Goal: Find contact information: Obtain details needed to contact an individual or organization

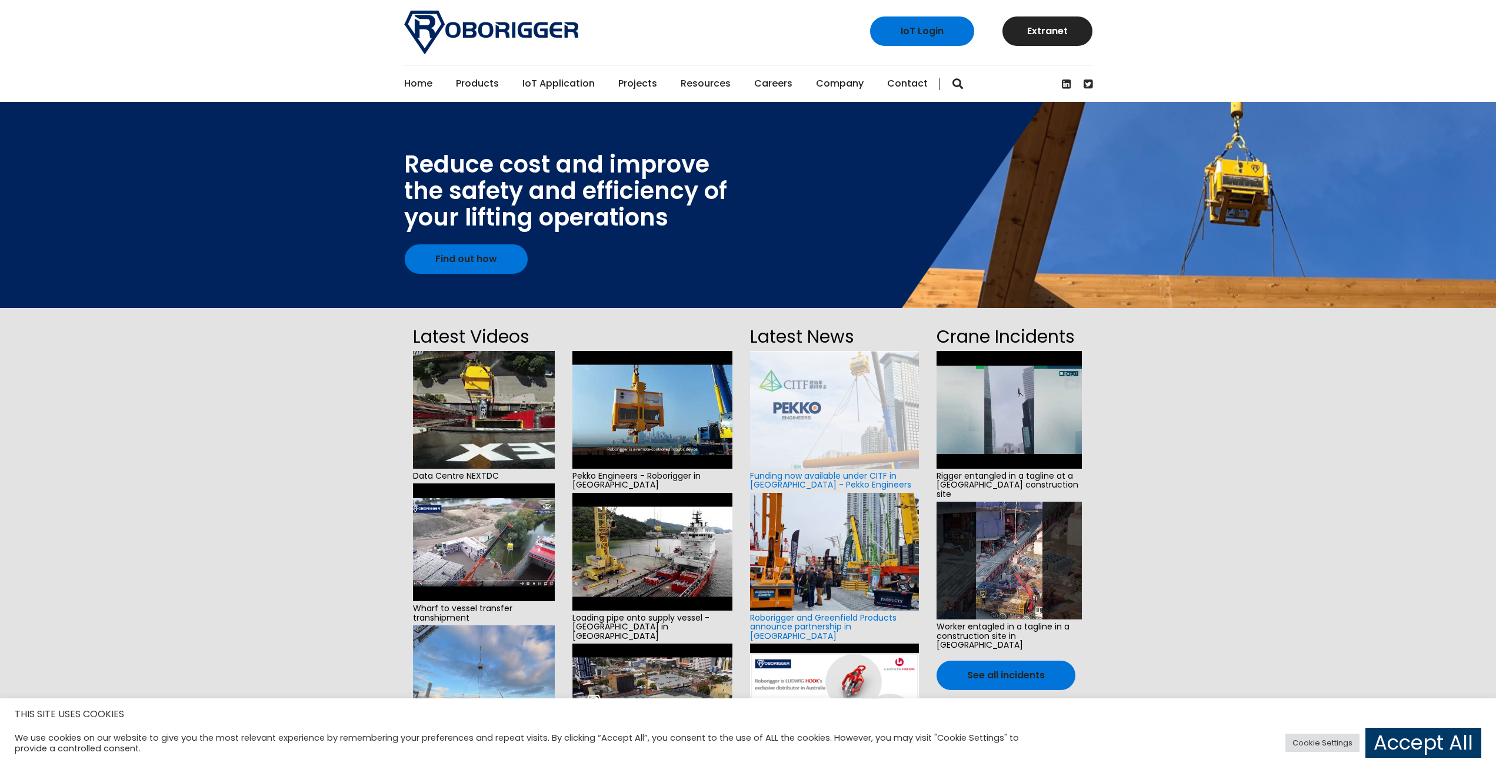
click at [560, 91] on link "IoT Application" at bounding box center [559, 83] width 72 height 36
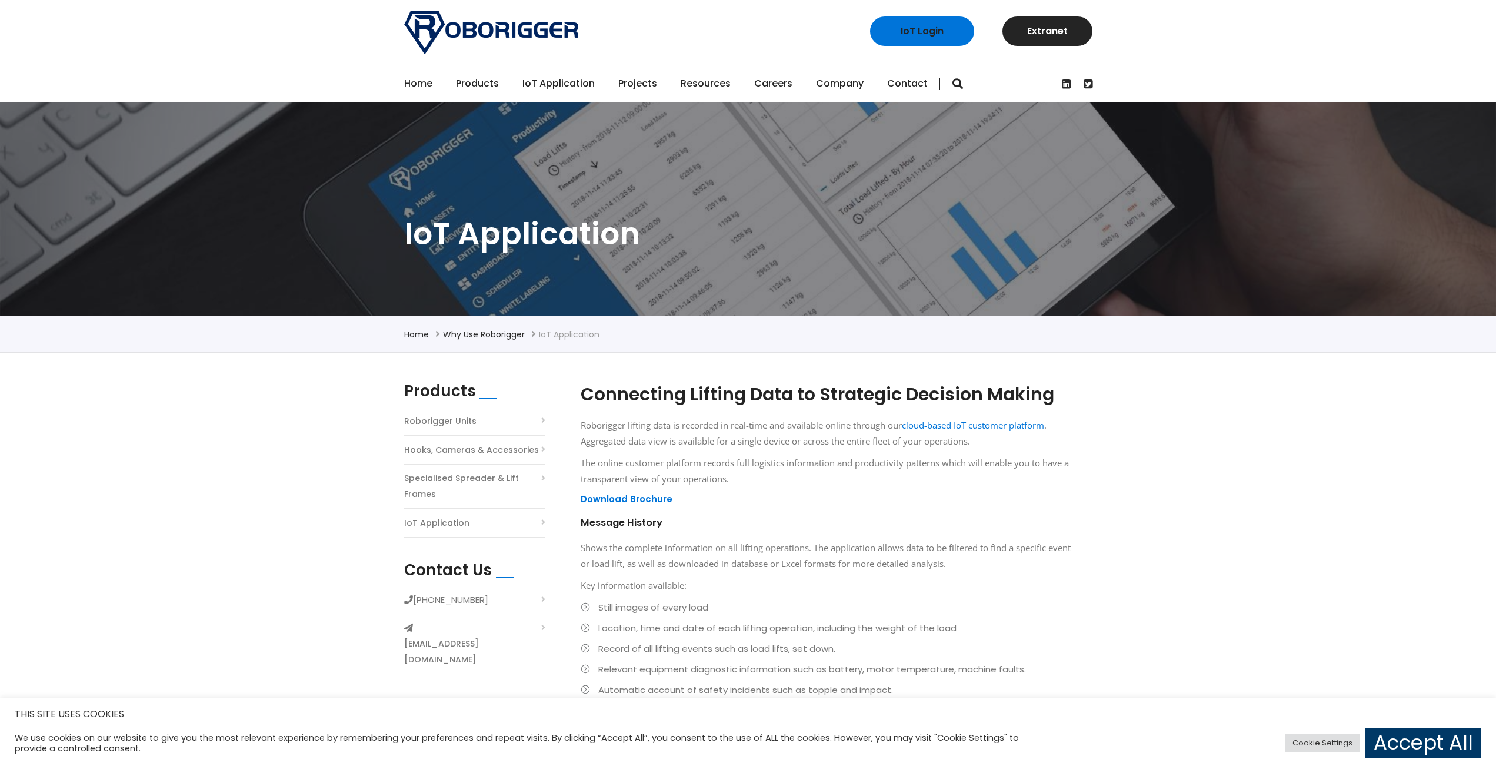
click at [421, 81] on link "Home" at bounding box center [418, 83] width 28 height 36
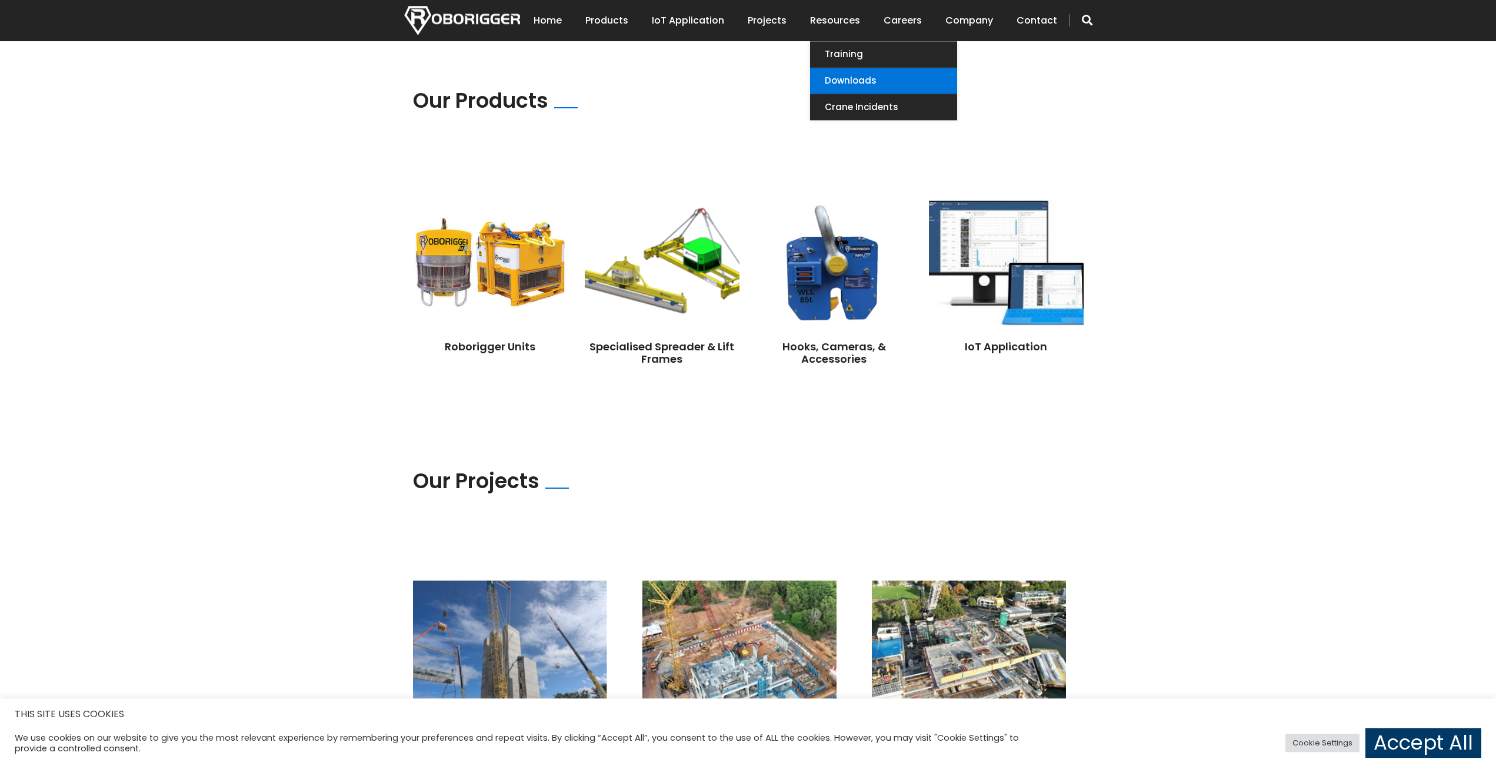
scroll to position [800, 0]
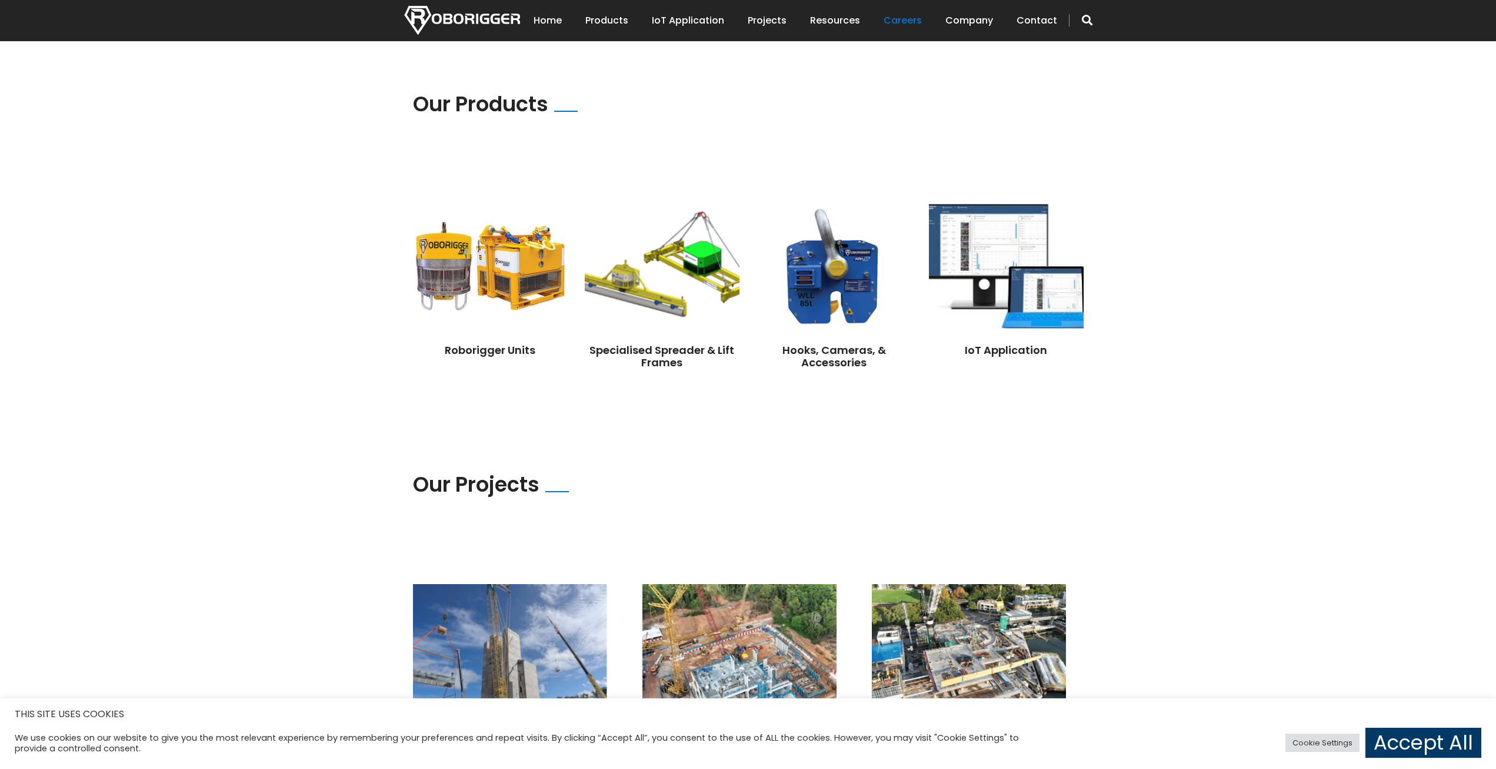
click at [918, 24] on link "Careers" at bounding box center [903, 20] width 38 height 36
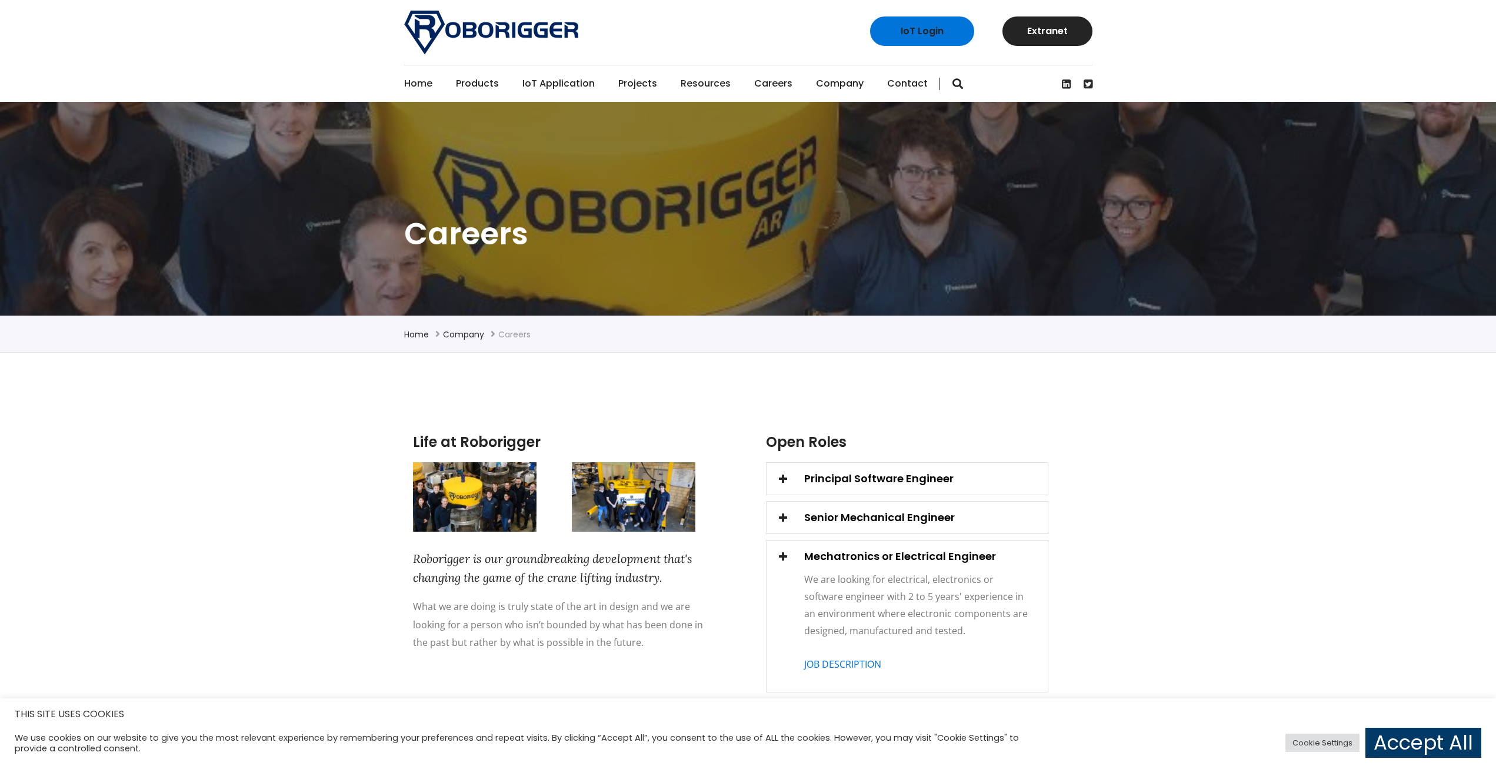
click at [890, 82] on link "Contact" at bounding box center [907, 83] width 41 height 36
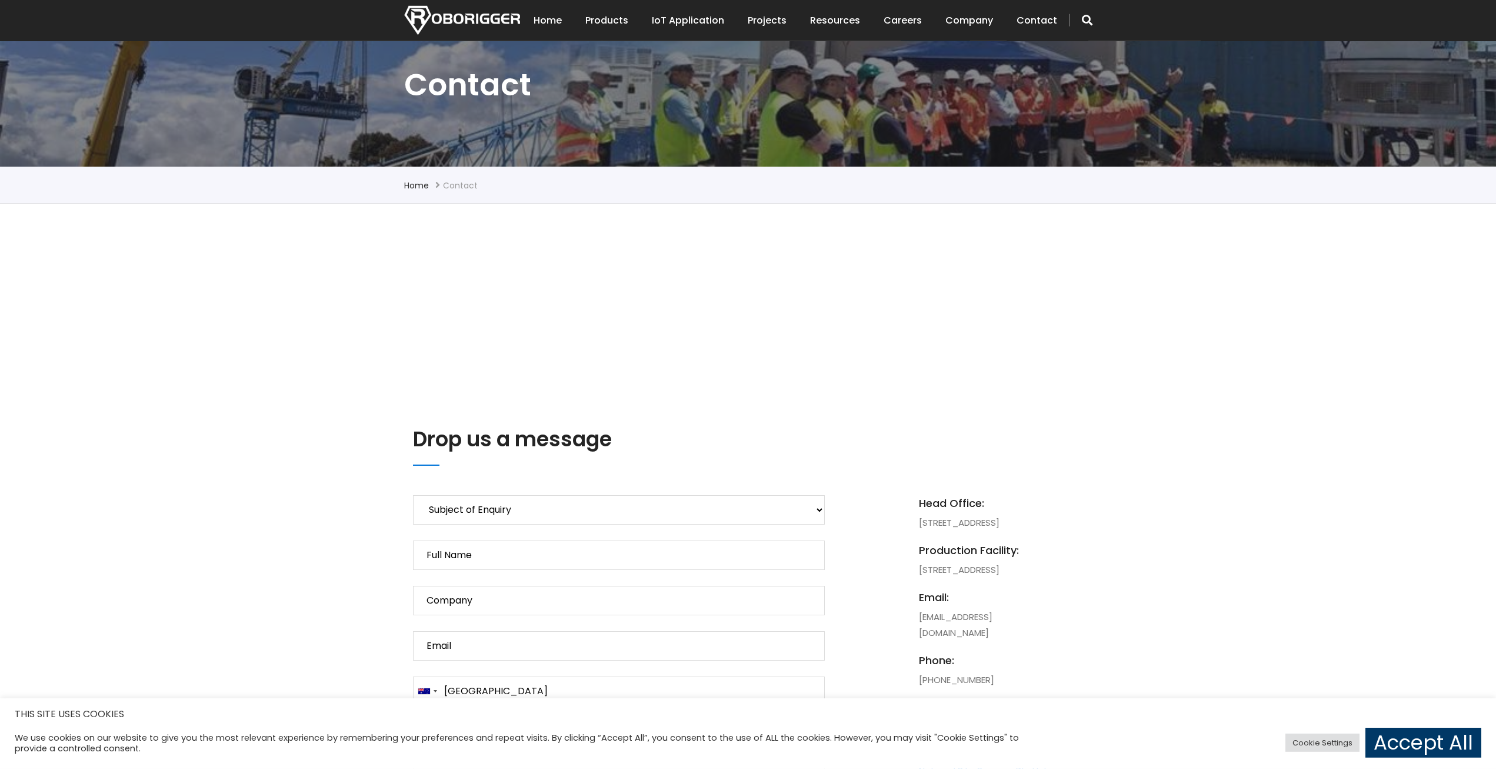
scroll to position [195, 0]
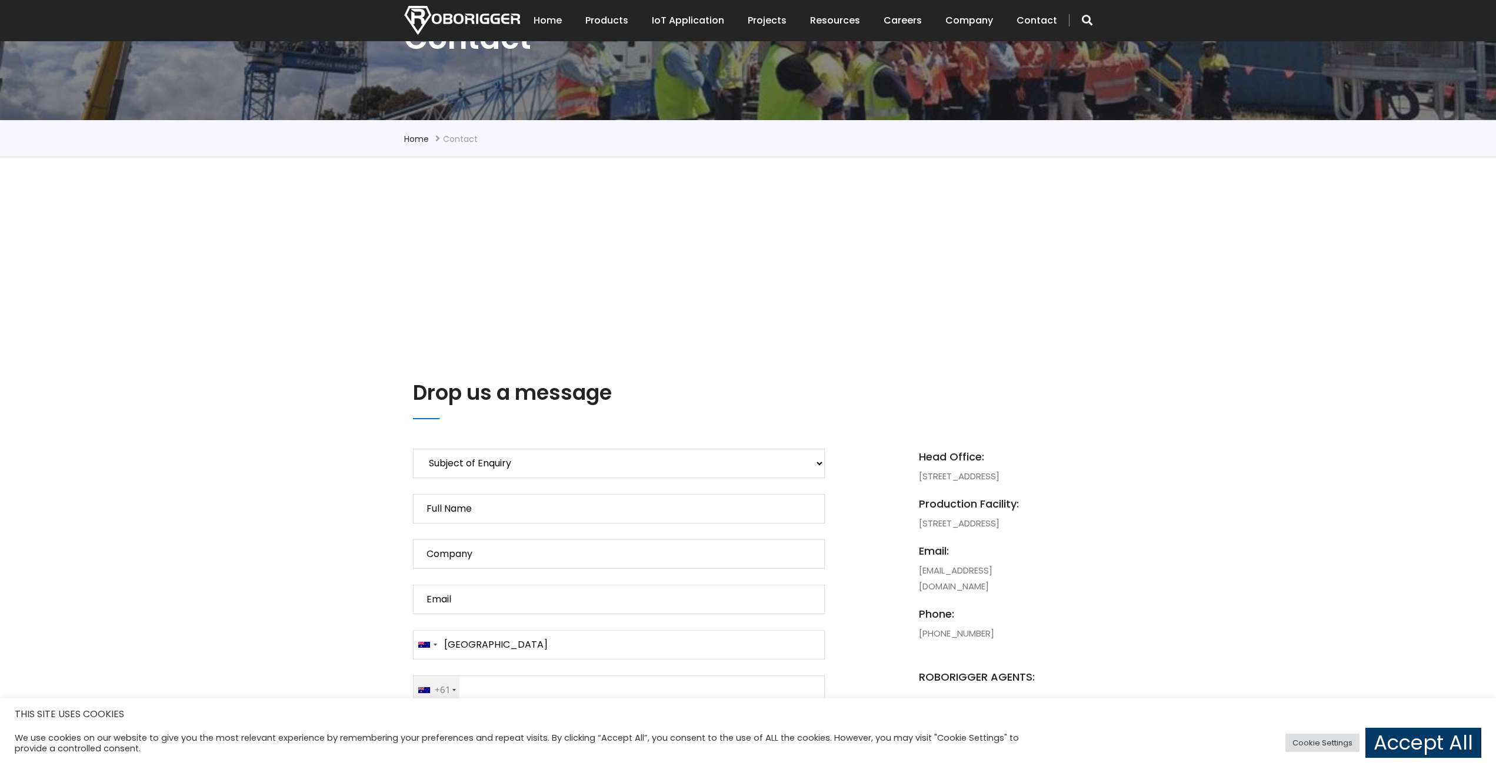
drag, startPoint x: 1056, startPoint y: 490, endPoint x: 912, endPoint y: 474, distance: 145.0
copy li "1131 Hay Street, West Perth, 6005, WA, Australia"
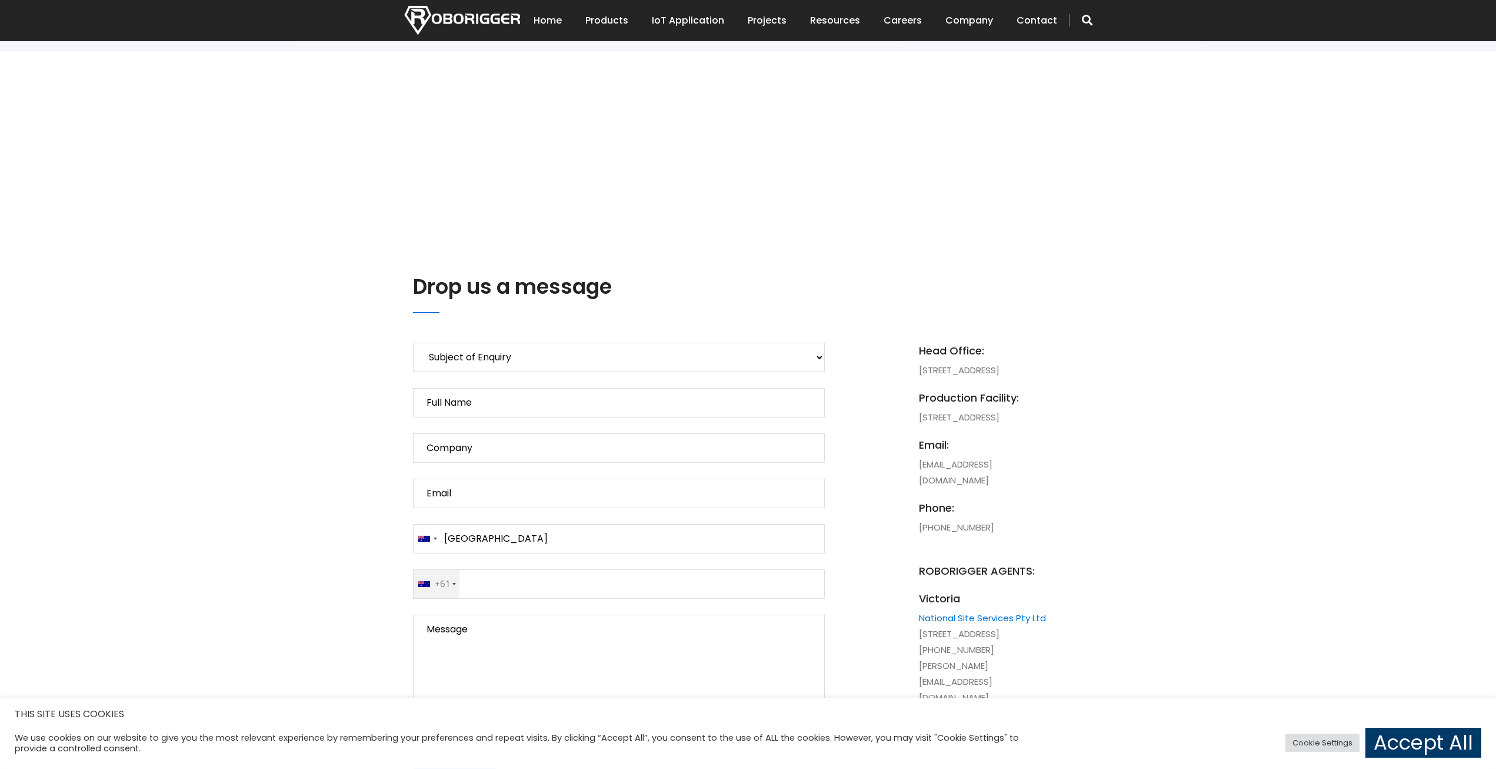
scroll to position [355, 0]
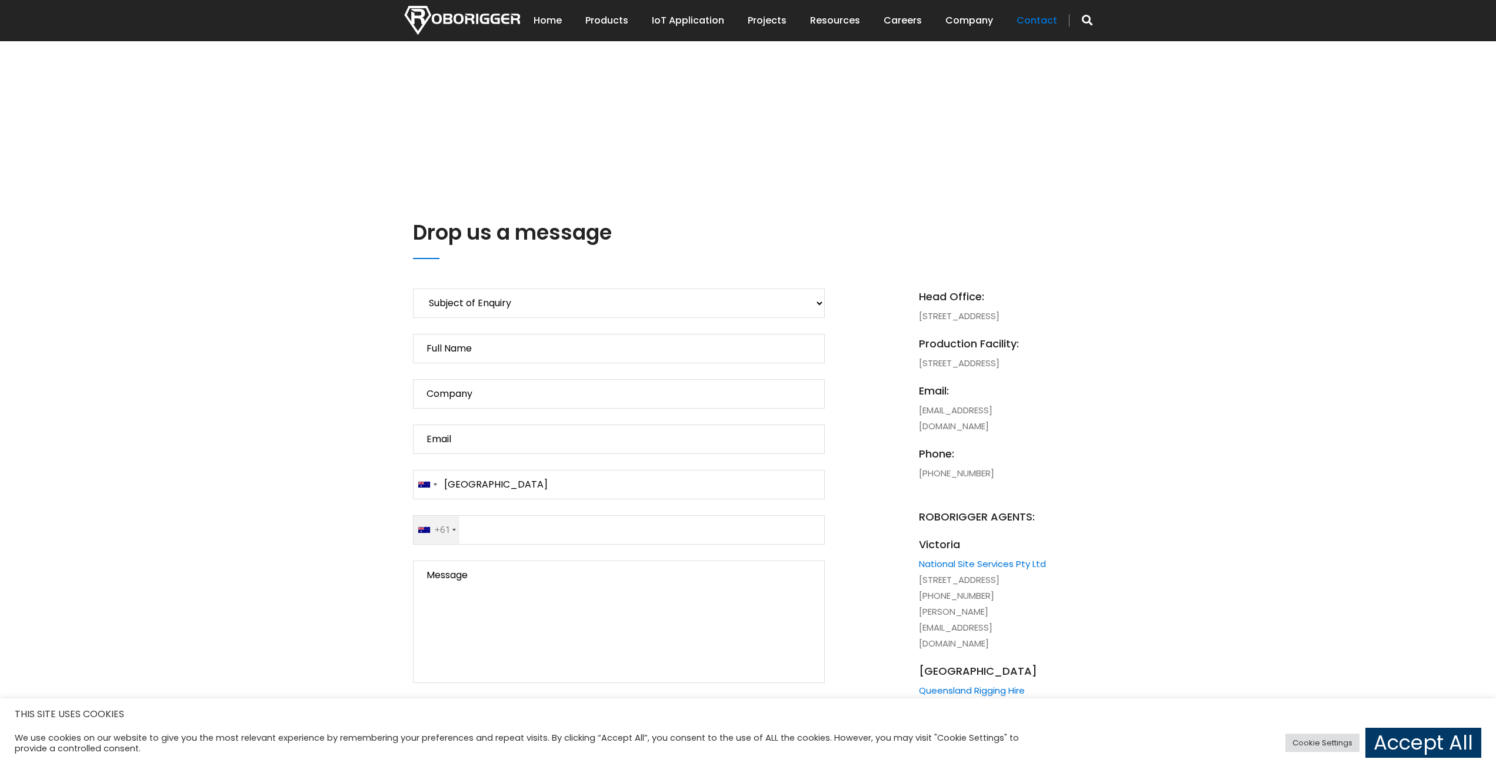
click at [1035, 18] on link "Contact" at bounding box center [1037, 20] width 41 height 36
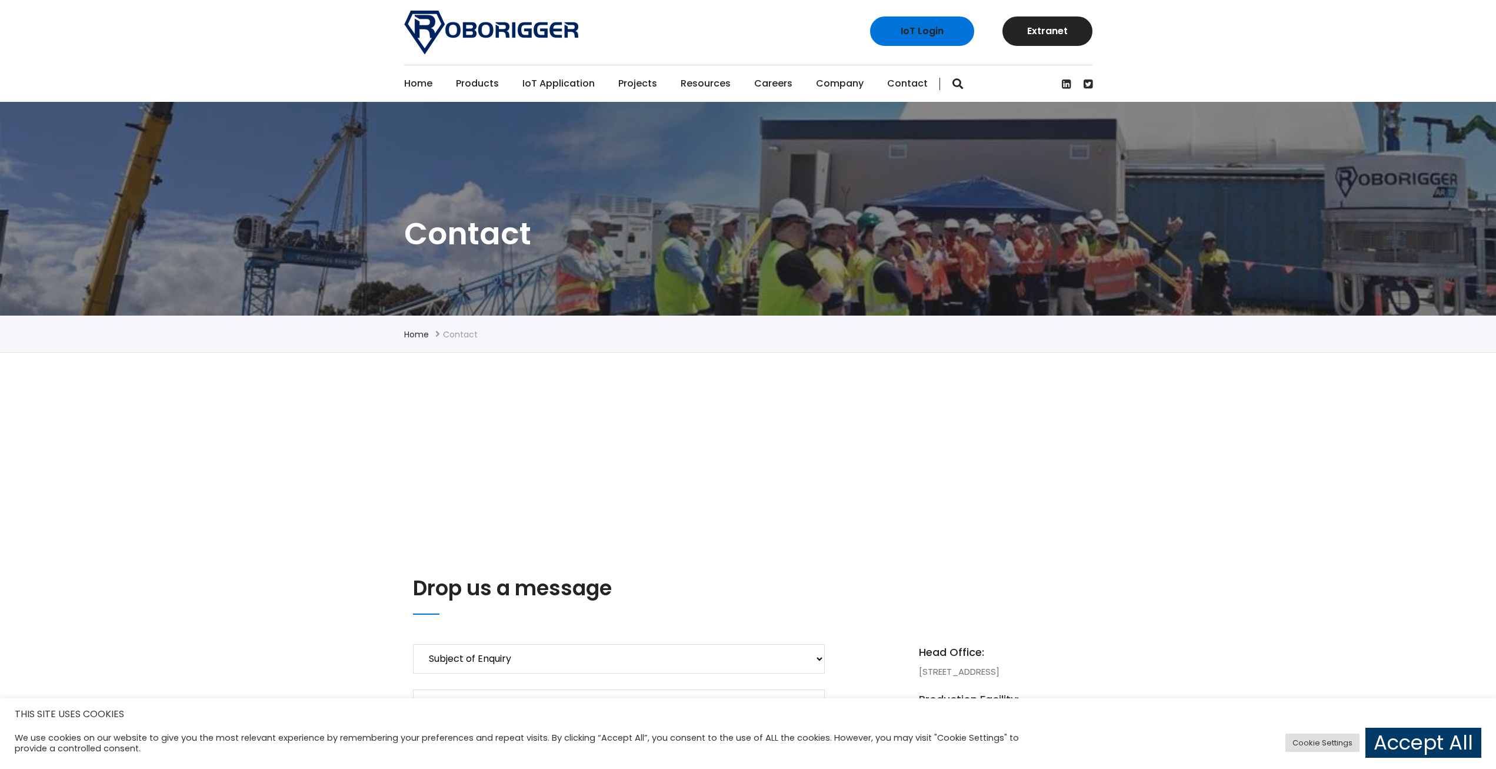
click at [766, 77] on link "Careers" at bounding box center [773, 83] width 38 height 36
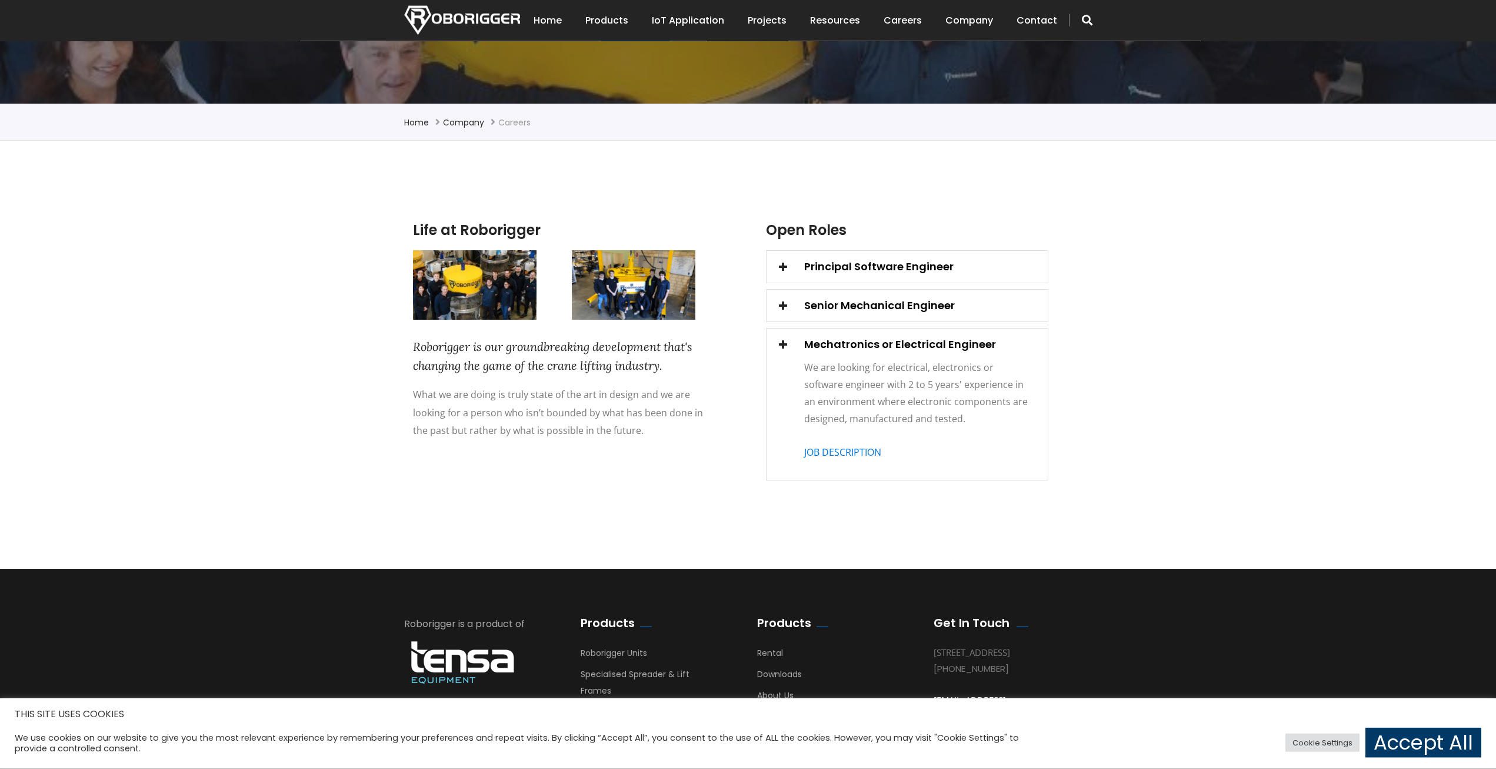
scroll to position [240, 0]
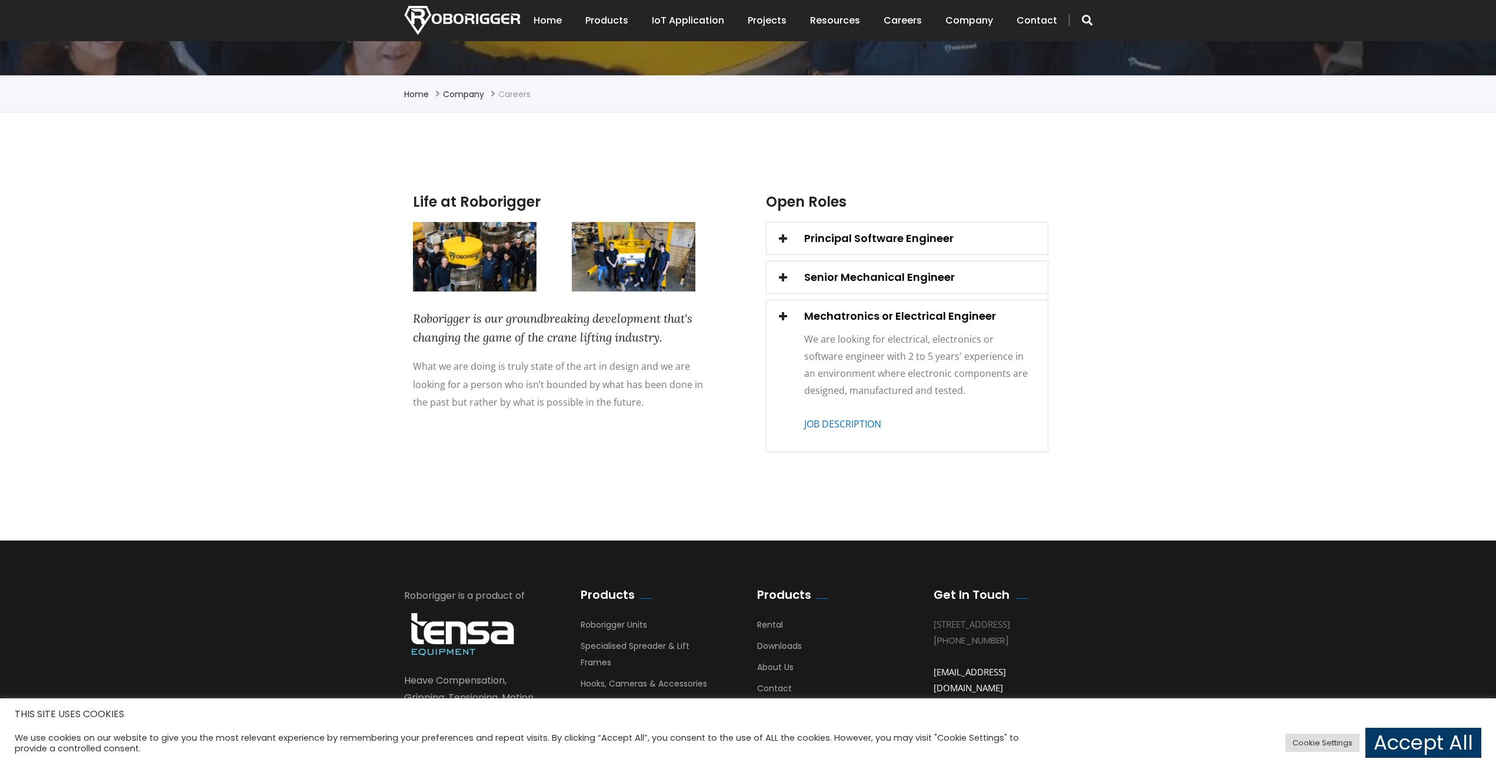
click at [137, 363] on div "Life at Roborigger Roborigger is our groundbreaking development that's changing…" at bounding box center [748, 326] width 1496 height 428
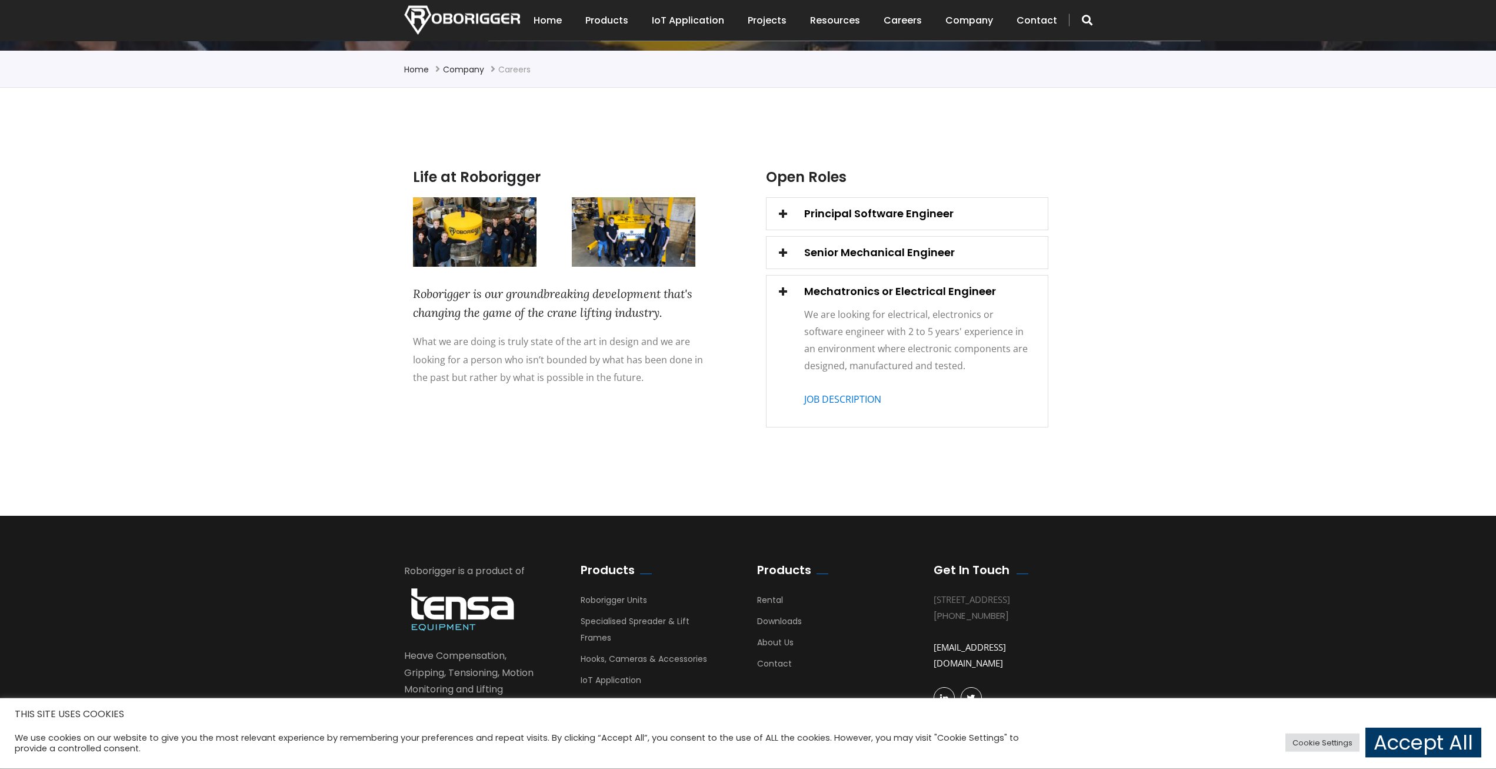
scroll to position [306, 0]
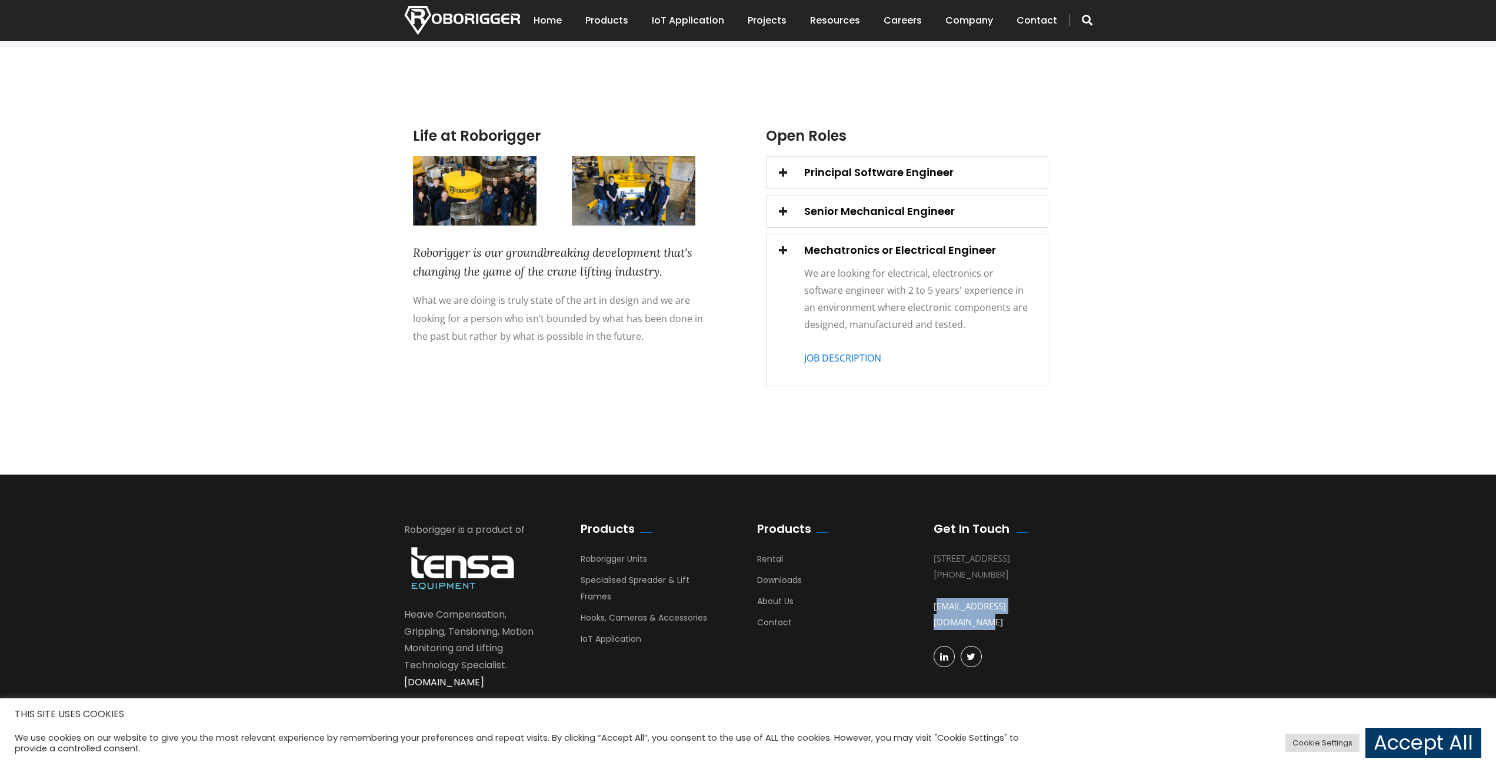
drag, startPoint x: 1054, startPoint y: 626, endPoint x: 935, endPoint y: 627, distance: 118.9
click at [935, 627] on div "[EMAIL_ADDRESS][DOMAIN_NAME]" at bounding box center [1004, 614] width 141 height 64
copy link "[EMAIL_ADDRESS][DOMAIN_NAME]"
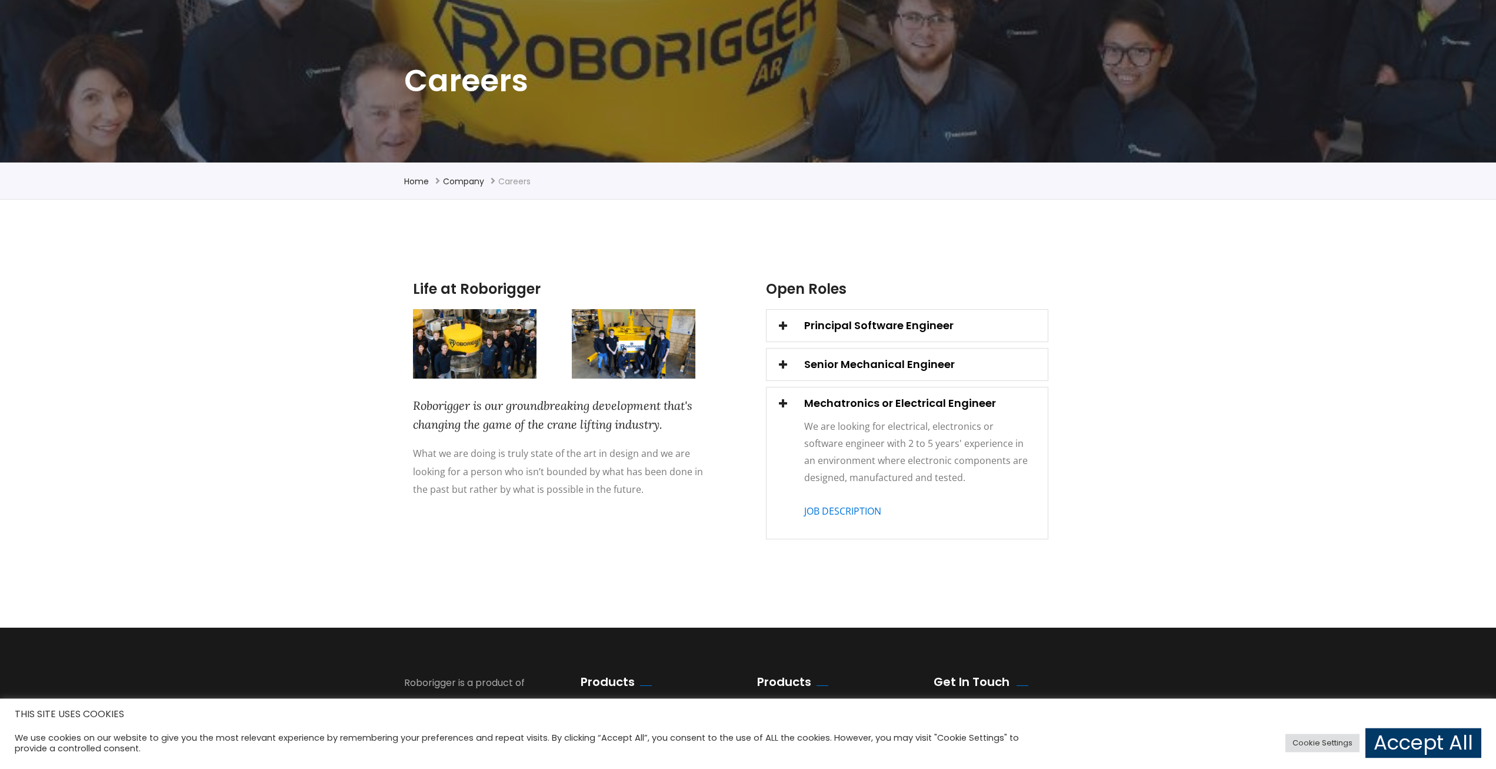
scroll to position [0, 0]
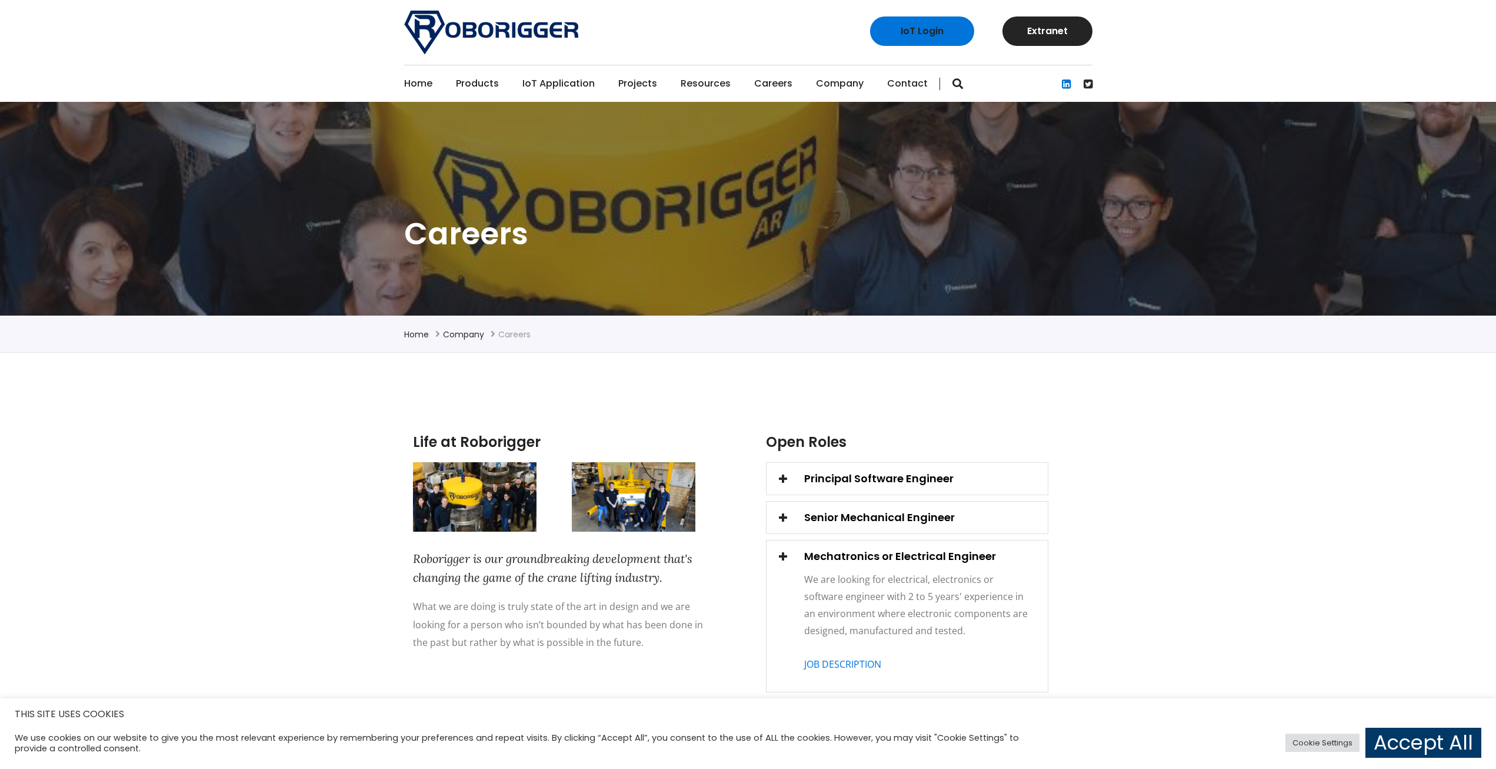
click at [1062, 87] on span at bounding box center [1066, 84] width 9 height 16
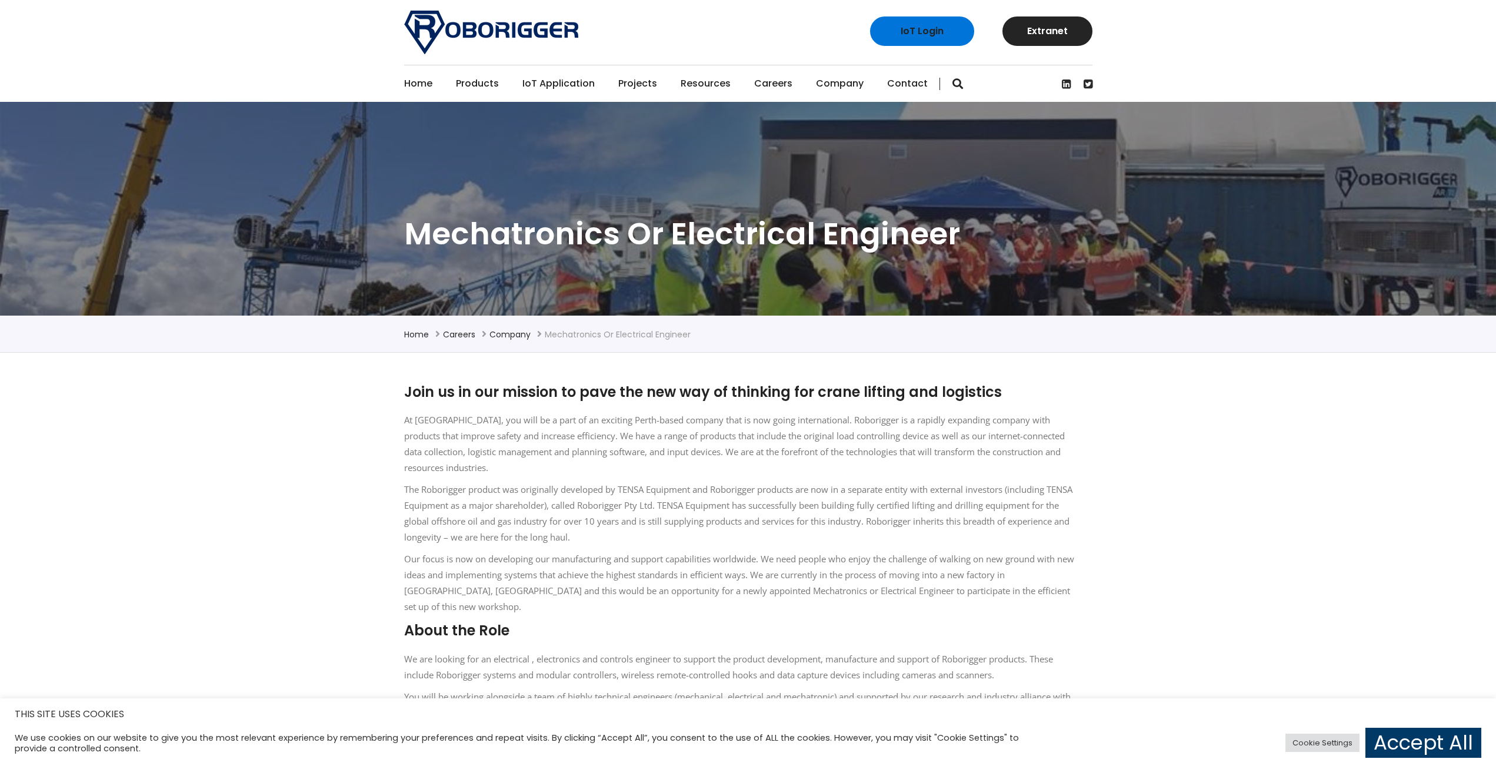
click at [779, 84] on link "Careers" at bounding box center [773, 83] width 38 height 36
click at [909, 87] on link "Contact" at bounding box center [907, 83] width 41 height 36
click at [953, 84] on span "button" at bounding box center [958, 84] width 11 height 12
click at [780, 84] on link "Careers" at bounding box center [773, 83] width 38 height 36
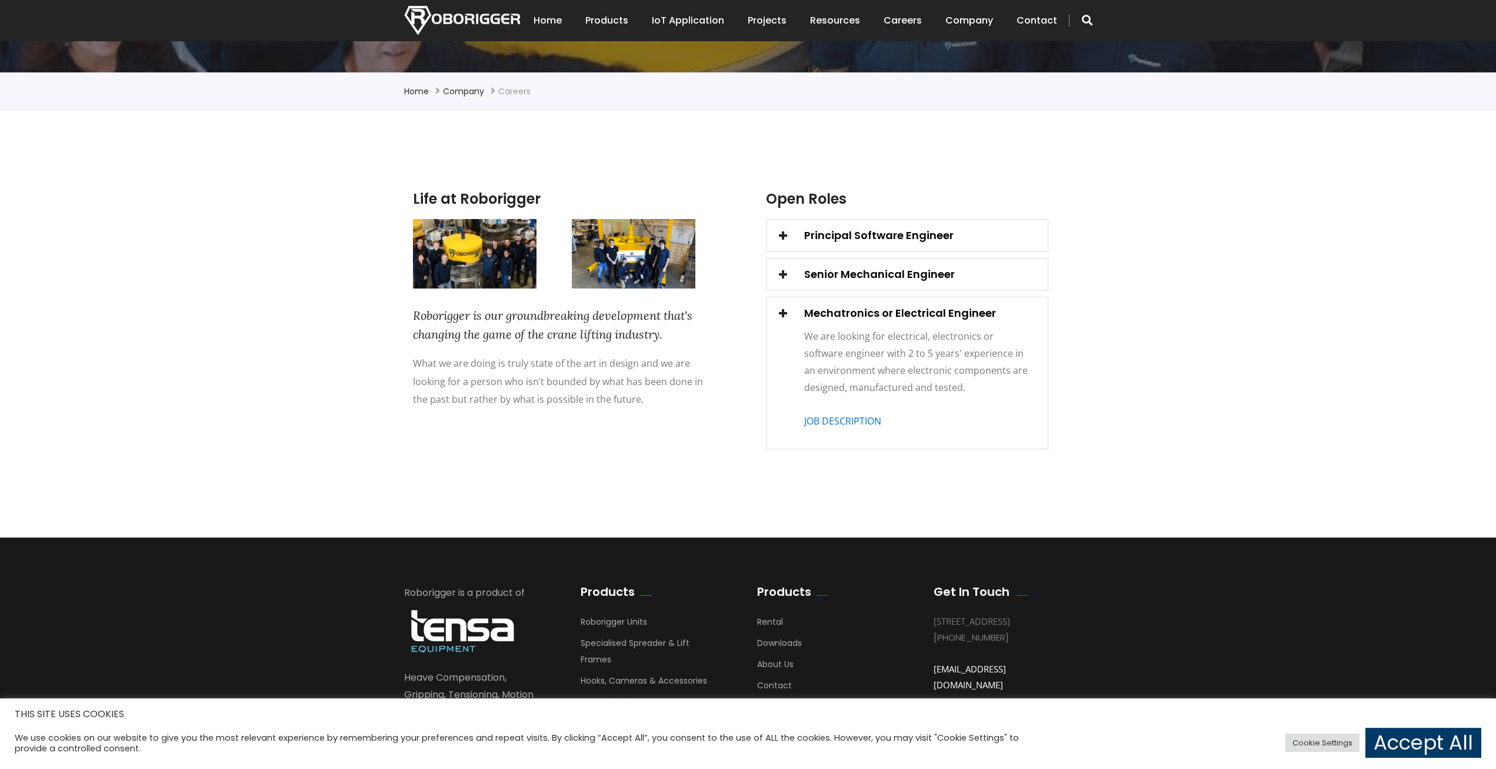
scroll to position [306, 0]
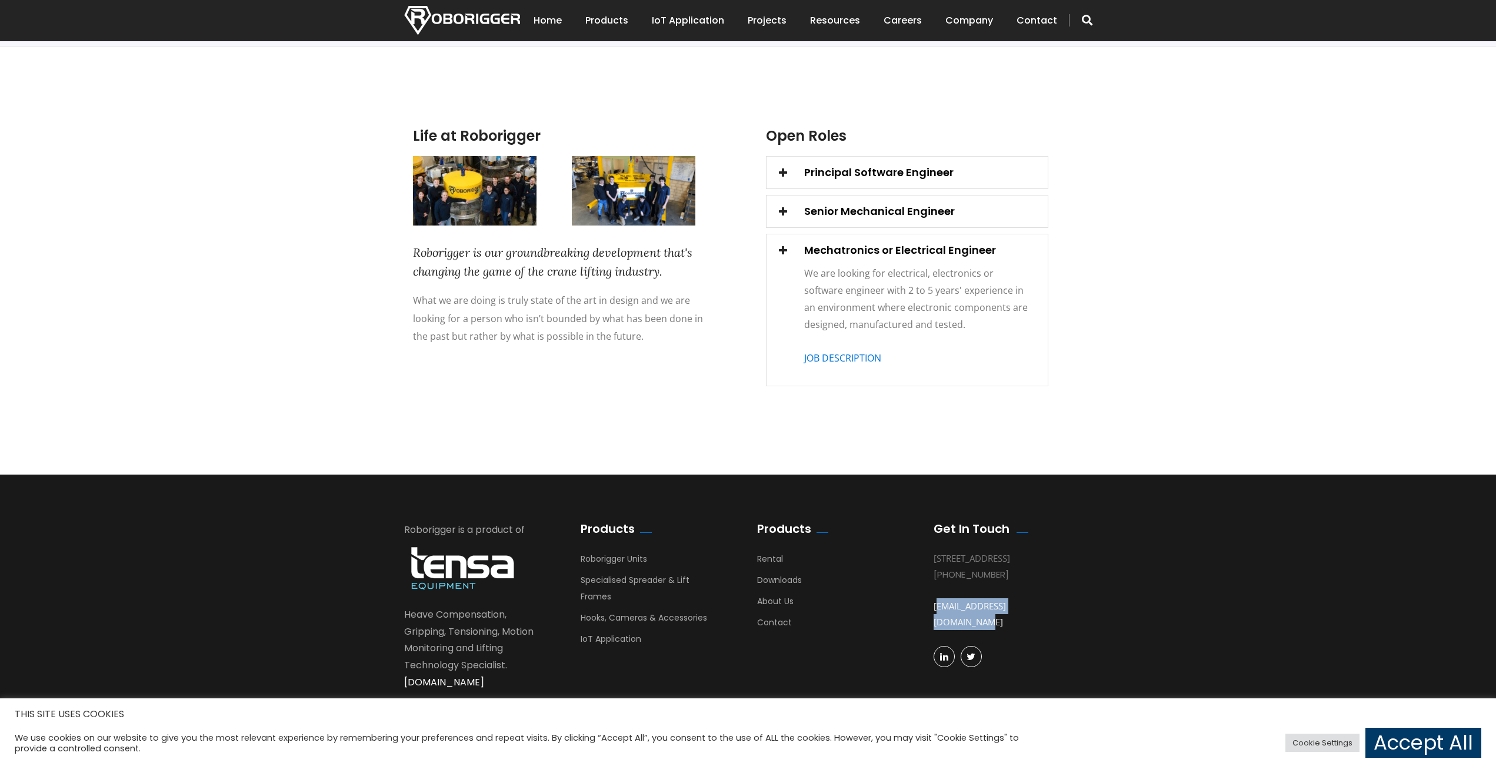
drag, startPoint x: 1070, startPoint y: 621, endPoint x: 929, endPoint y: 624, distance: 141.3
click at [929, 624] on div "Get In Touch 1131 Hay St, West Perth, 6005 WA Australia +61 8 9488 4500 busdev@…" at bounding box center [1013, 602] width 177 height 163
copy link "[EMAIL_ADDRESS][DOMAIN_NAME]"
click at [779, 601] on link "About Us" at bounding box center [775, 604] width 36 height 18
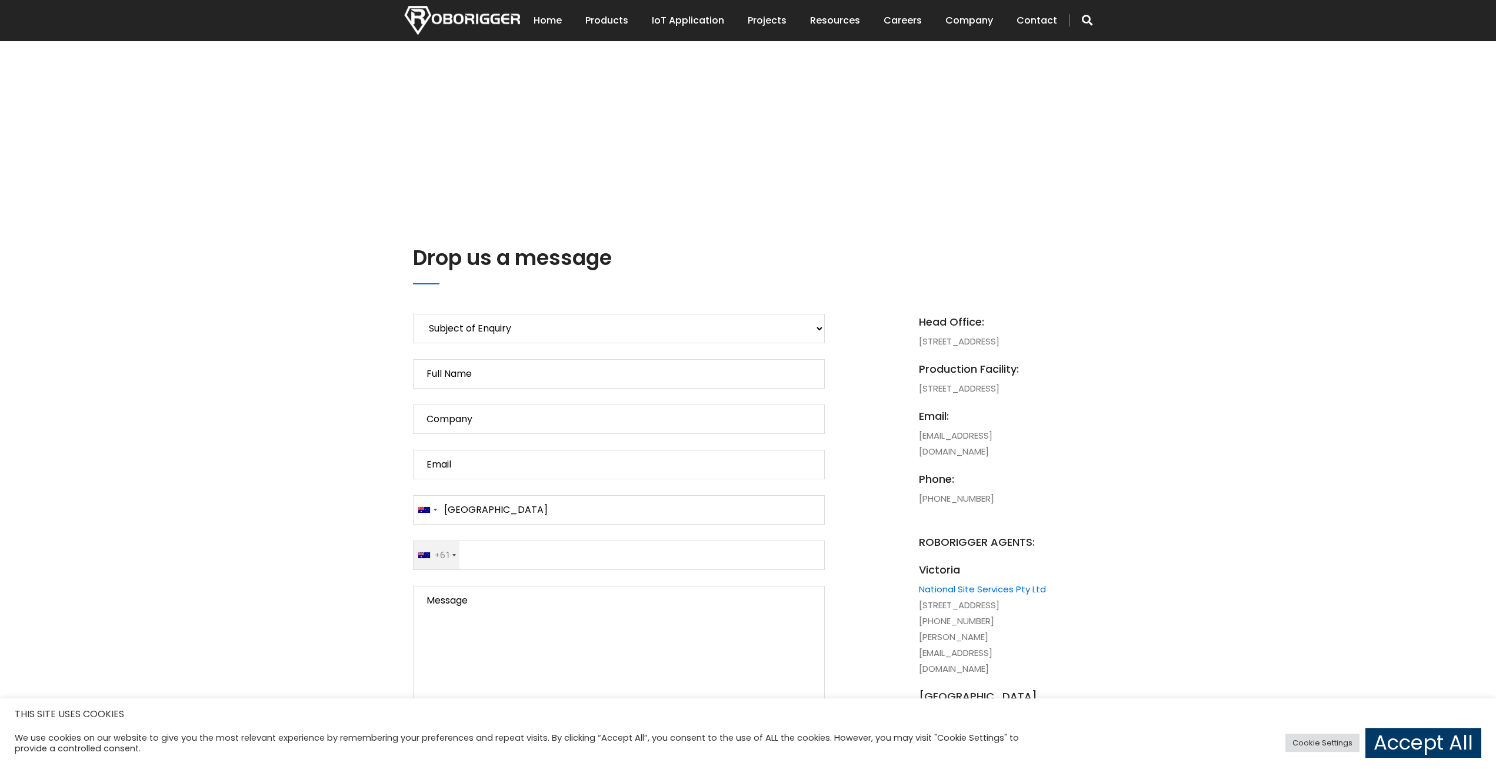
scroll to position [320, 0]
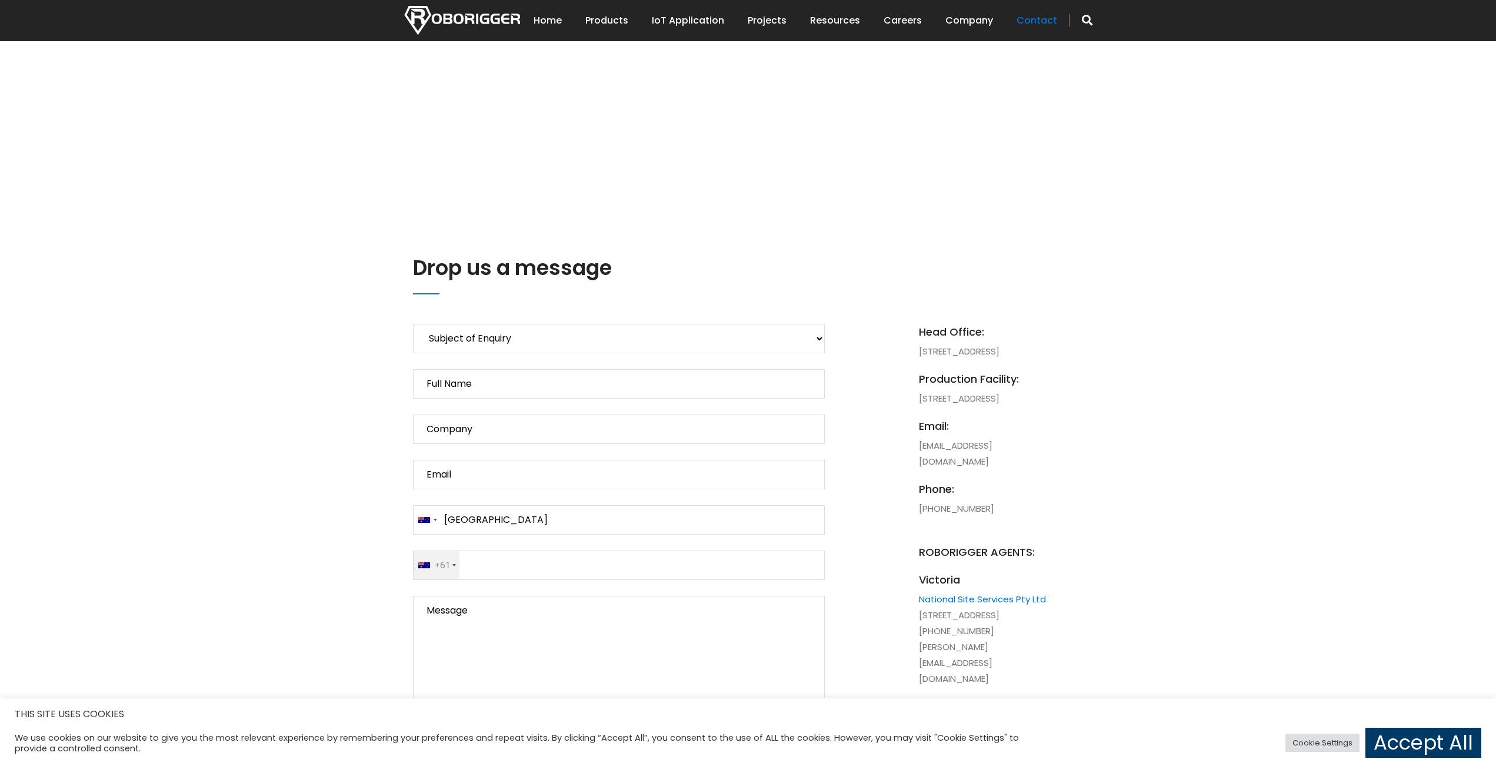
click at [1034, 26] on link "Contact" at bounding box center [1037, 20] width 41 height 36
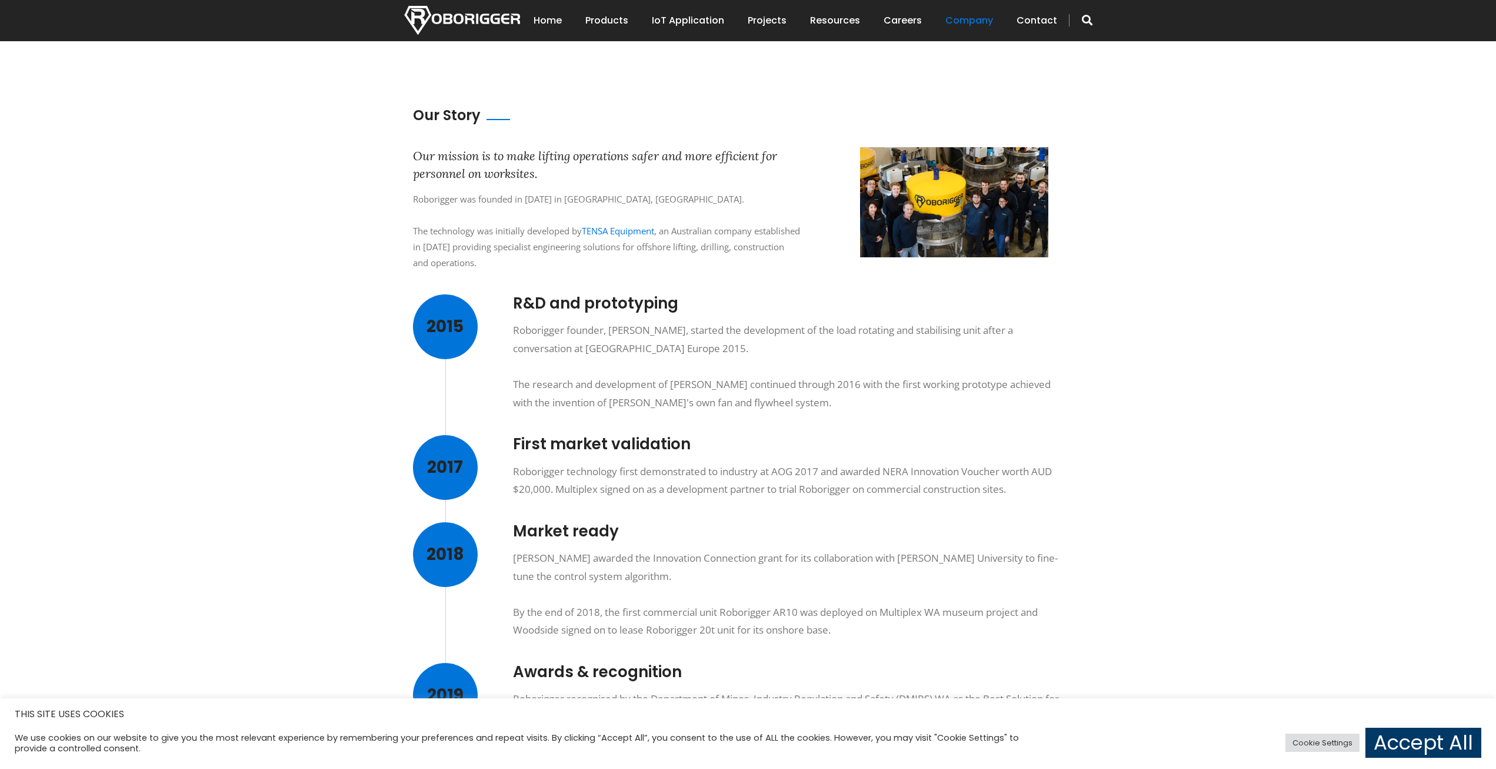
scroll to position [12, 0]
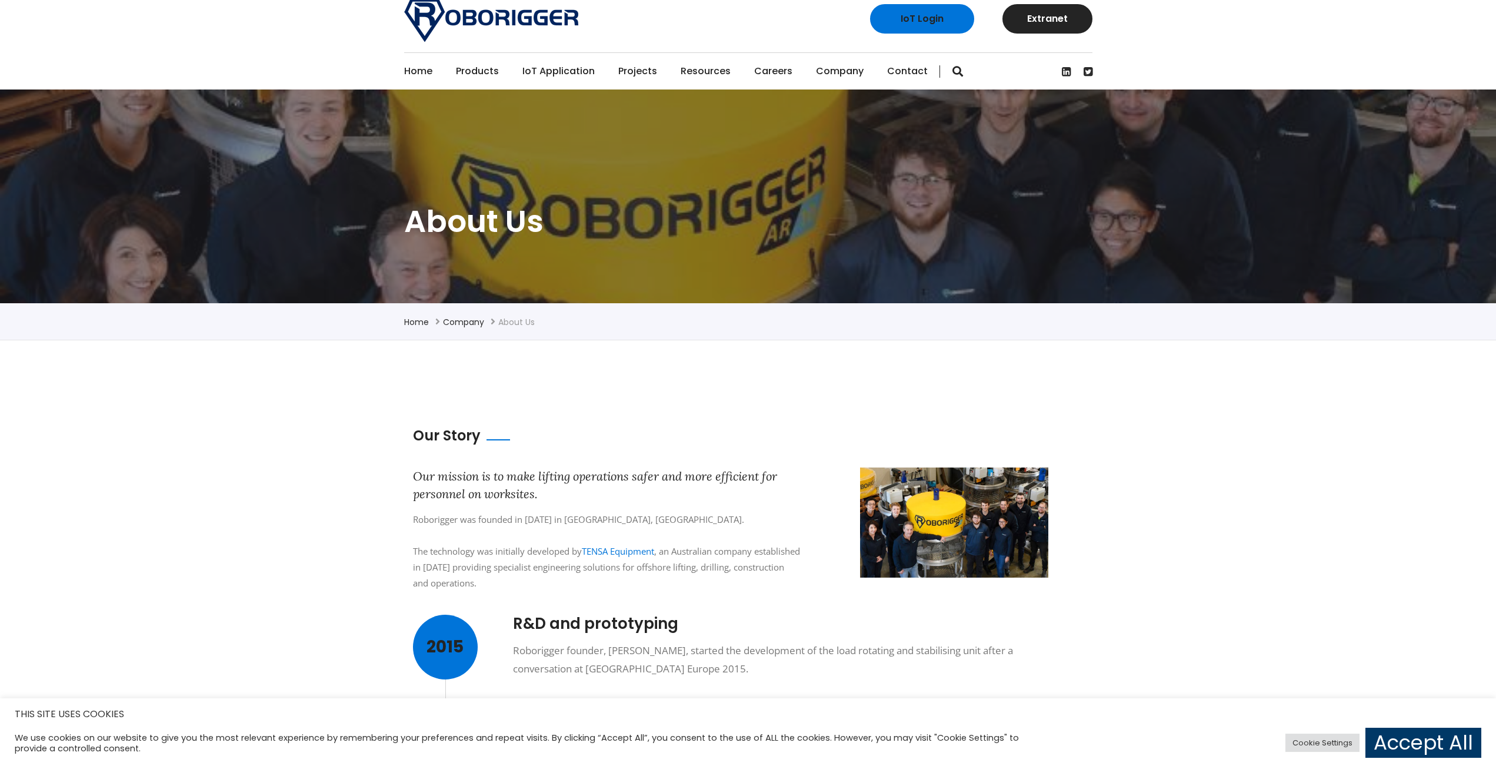
click at [906, 68] on link "Contact" at bounding box center [907, 71] width 41 height 36
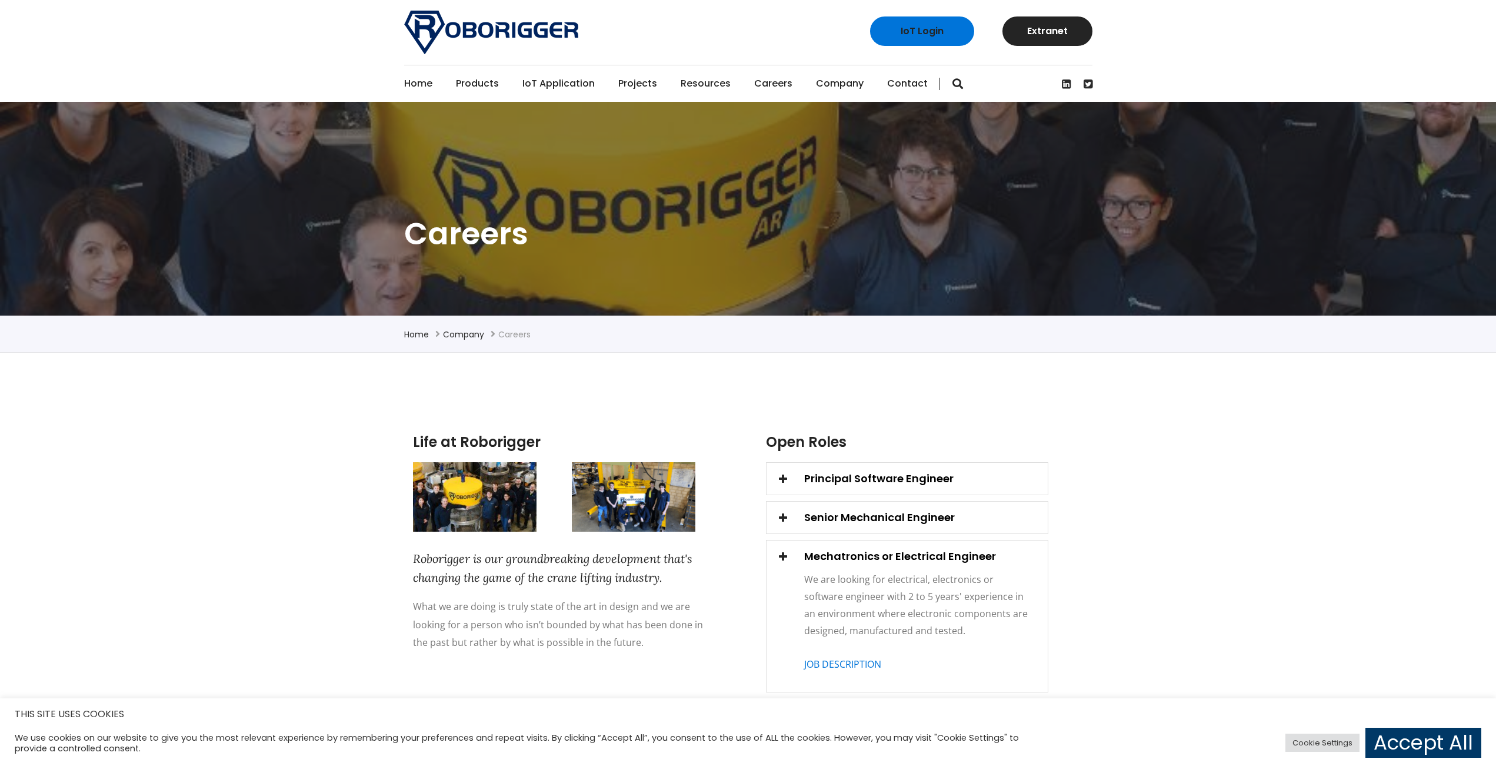
click at [888, 92] on link "Contact" at bounding box center [907, 83] width 41 height 36
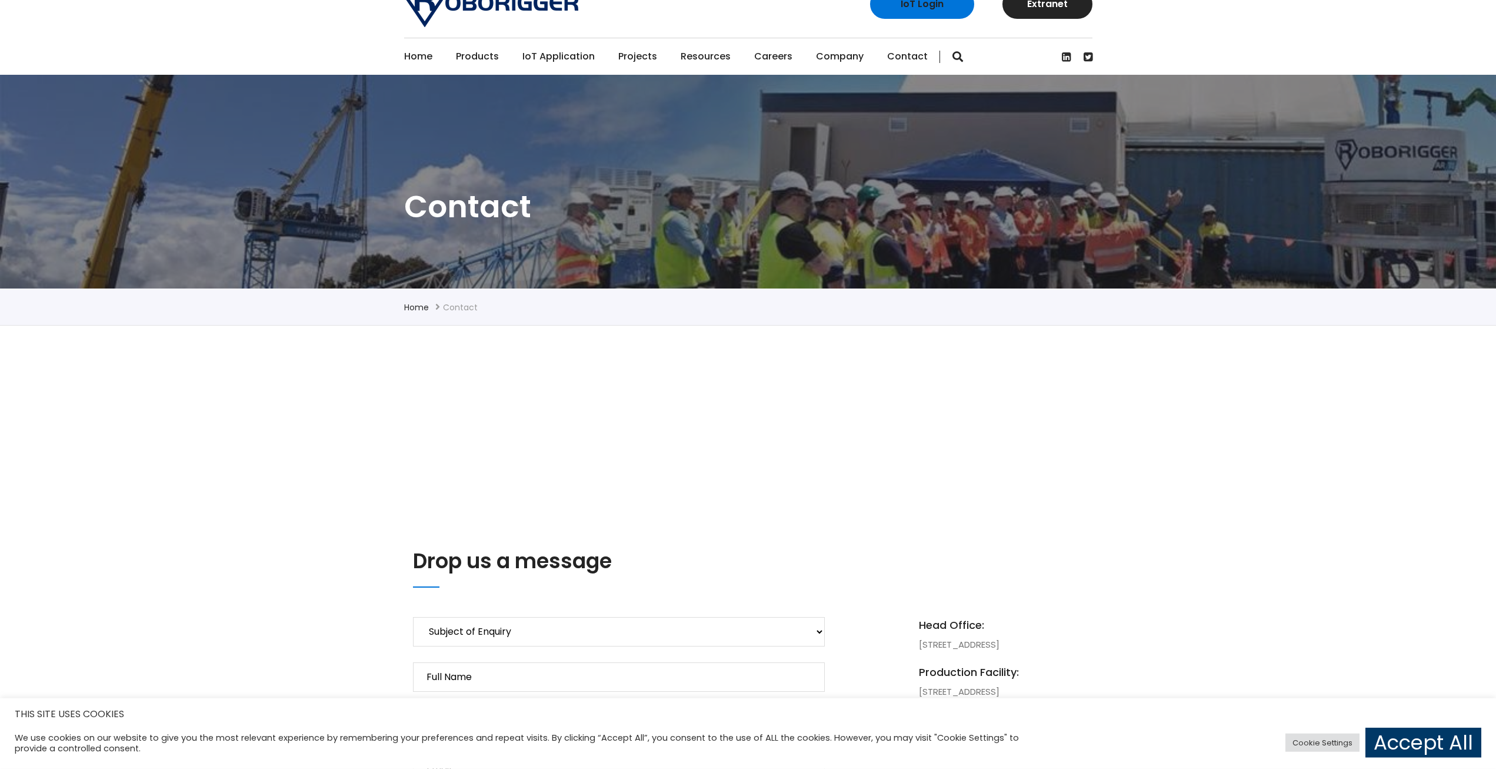
scroll to position [240, 0]
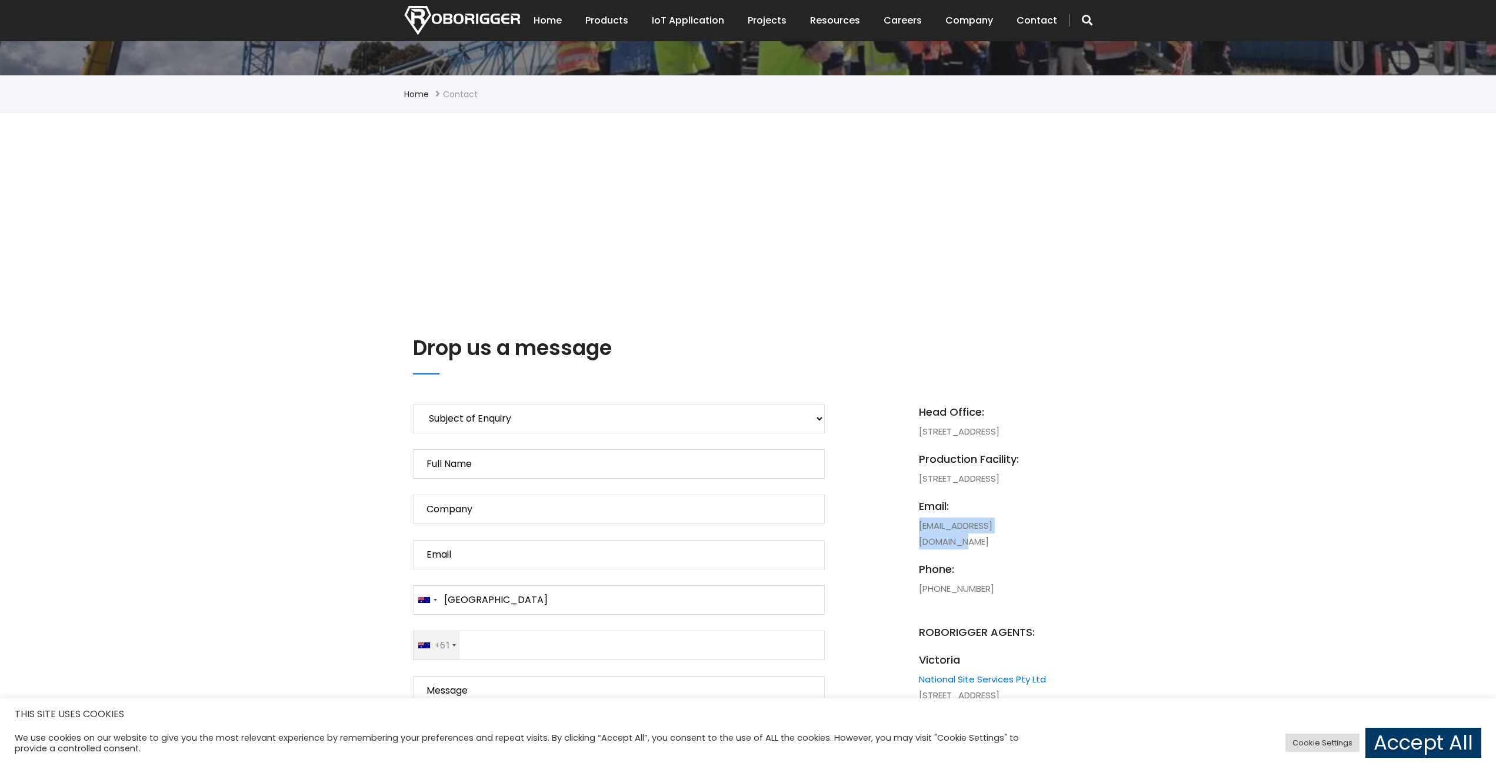
drag, startPoint x: 1051, startPoint y: 571, endPoint x: 913, endPoint y: 571, distance: 138.3
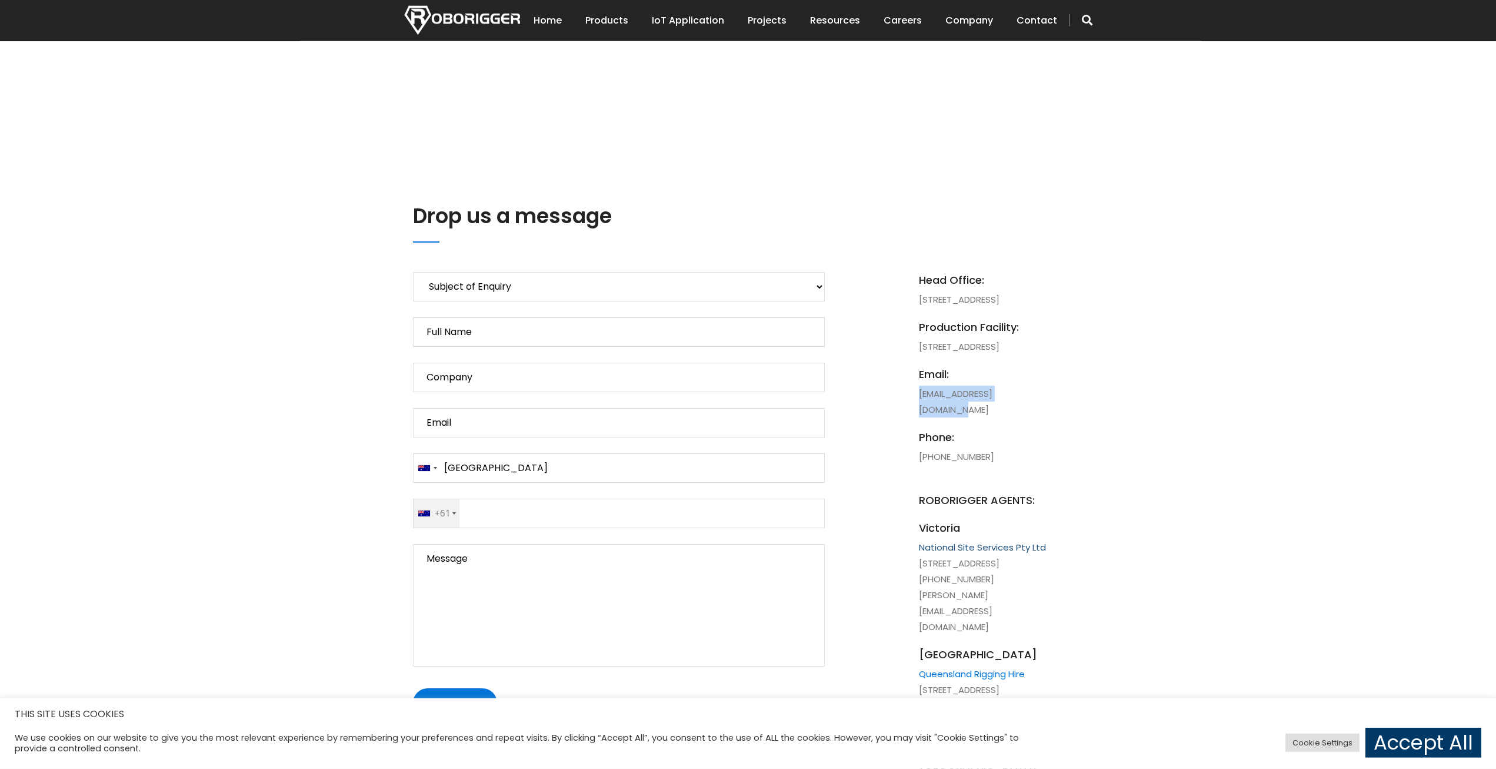
scroll to position [400, 0]
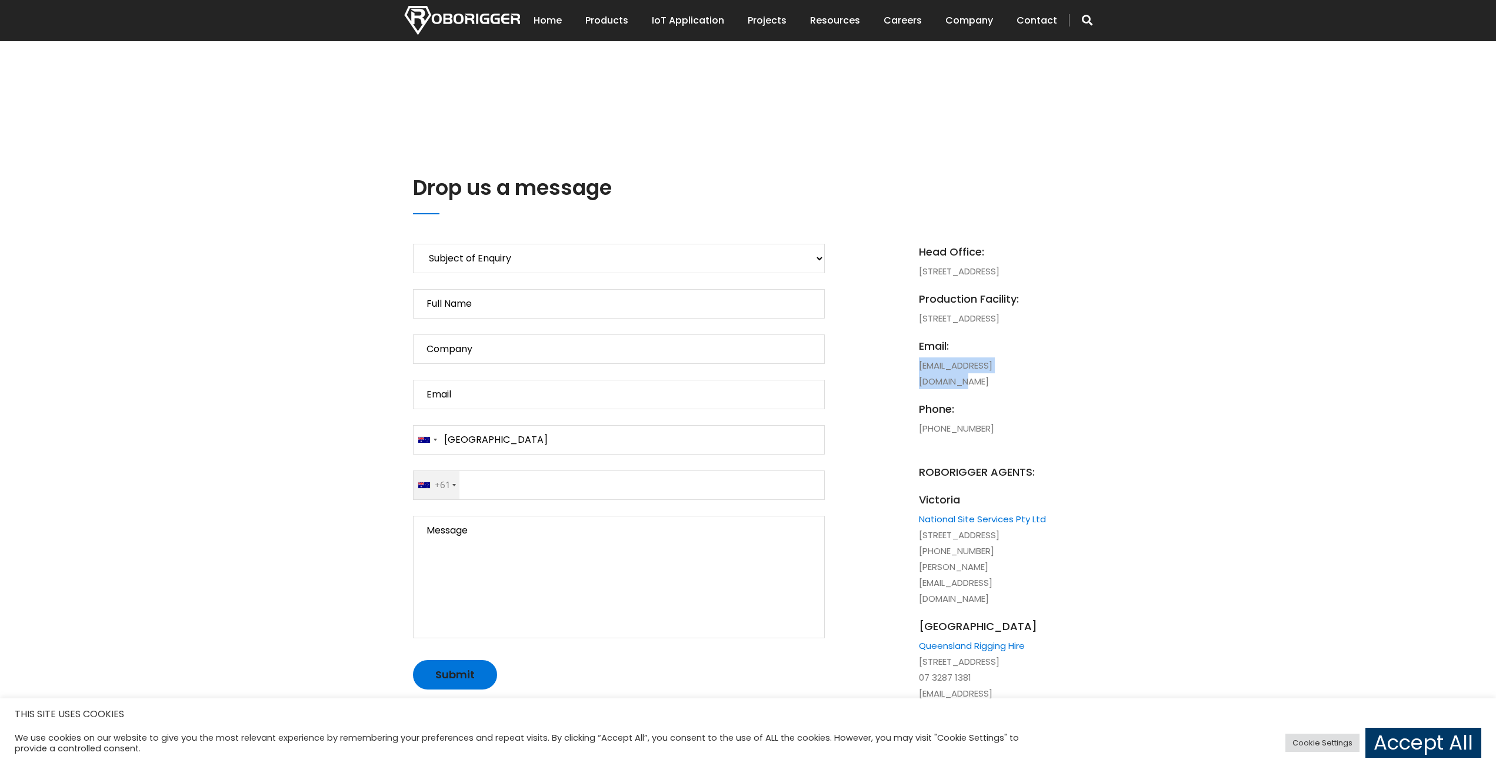
copy li "[EMAIL_ADDRESS][DOMAIN_NAME]"
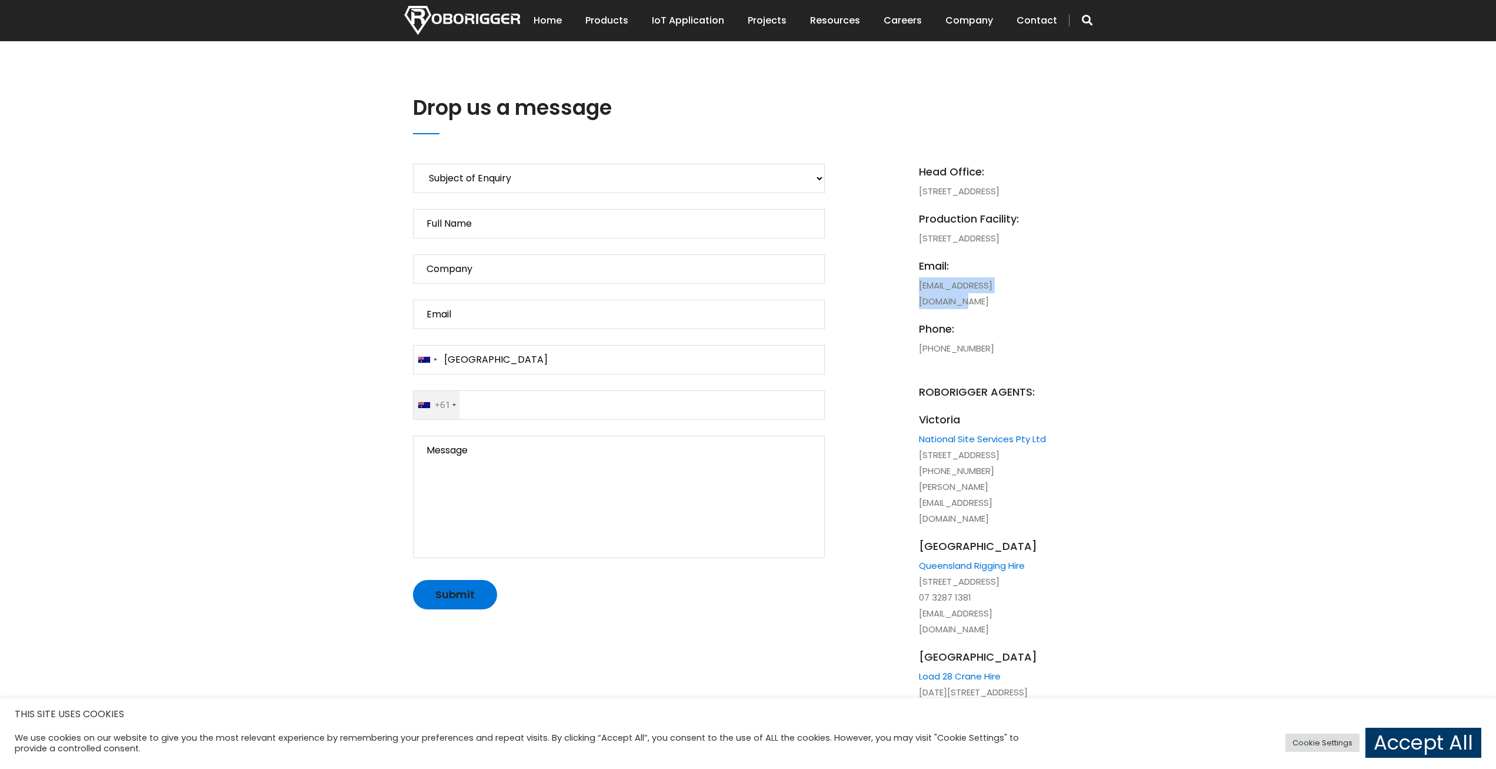
scroll to position [160, 0]
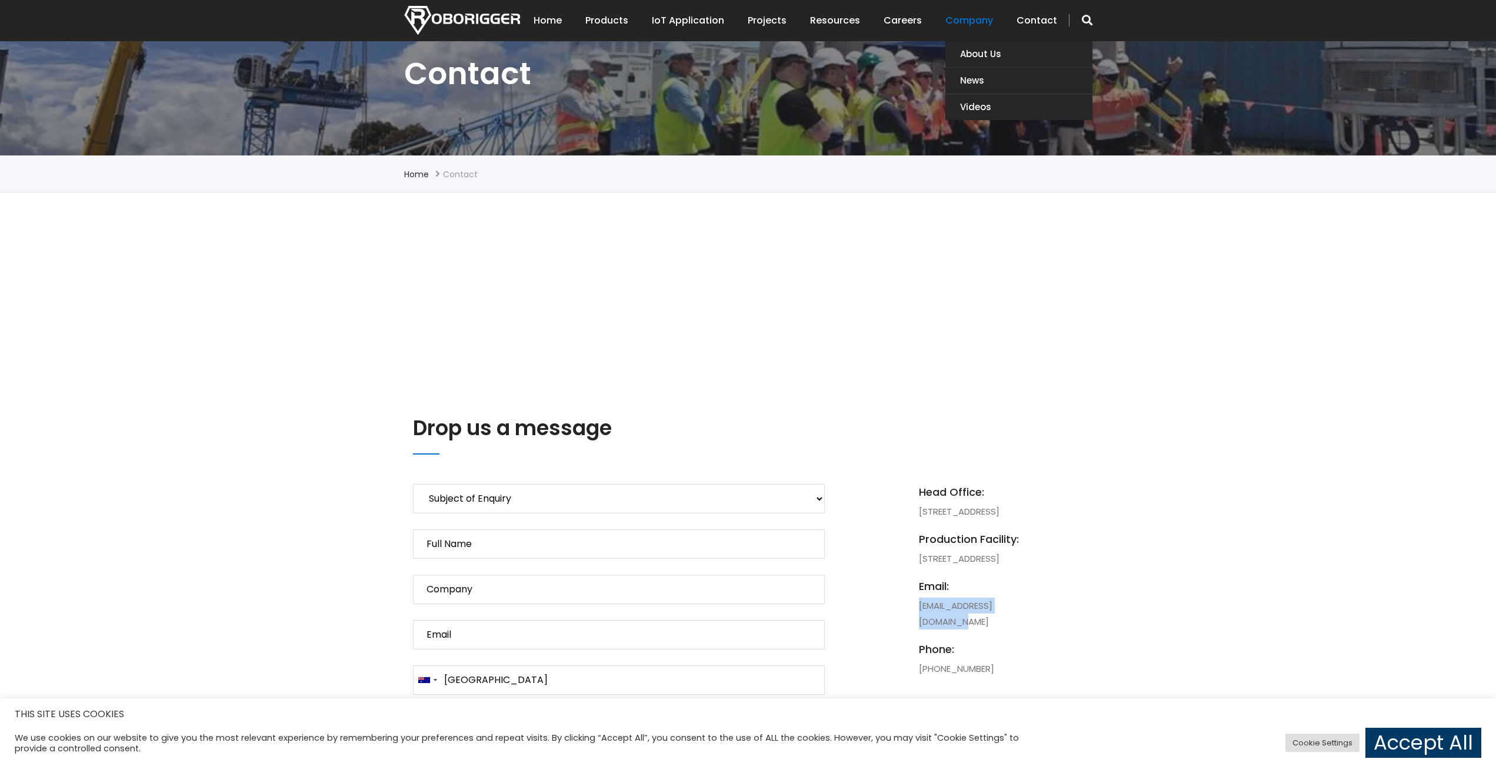
click at [965, 19] on link "Company" at bounding box center [970, 20] width 48 height 36
click at [979, 53] on link "About Us" at bounding box center [1019, 54] width 147 height 26
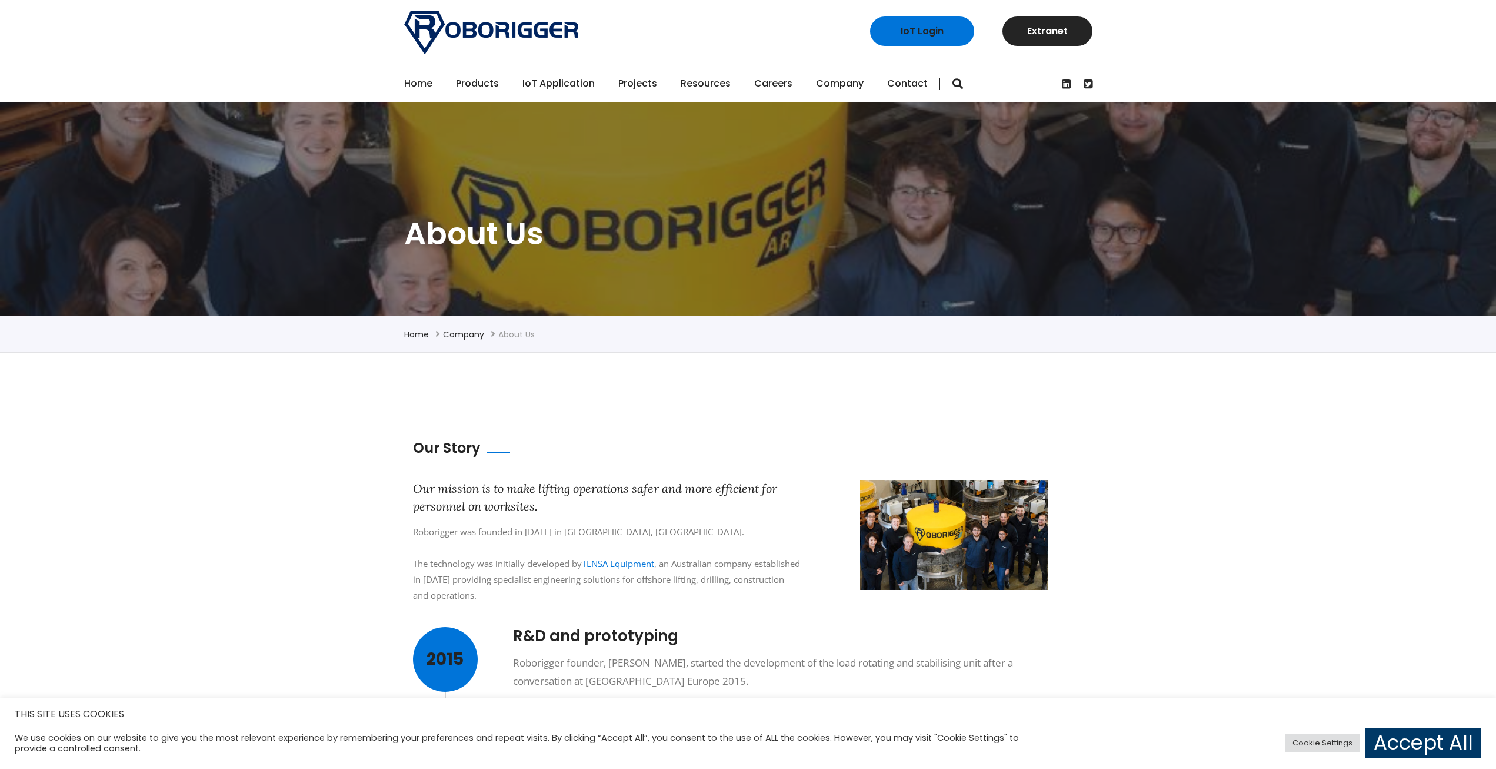
click at [911, 84] on link "Contact" at bounding box center [907, 83] width 41 height 36
click at [423, 87] on link "Home" at bounding box center [418, 83] width 28 height 36
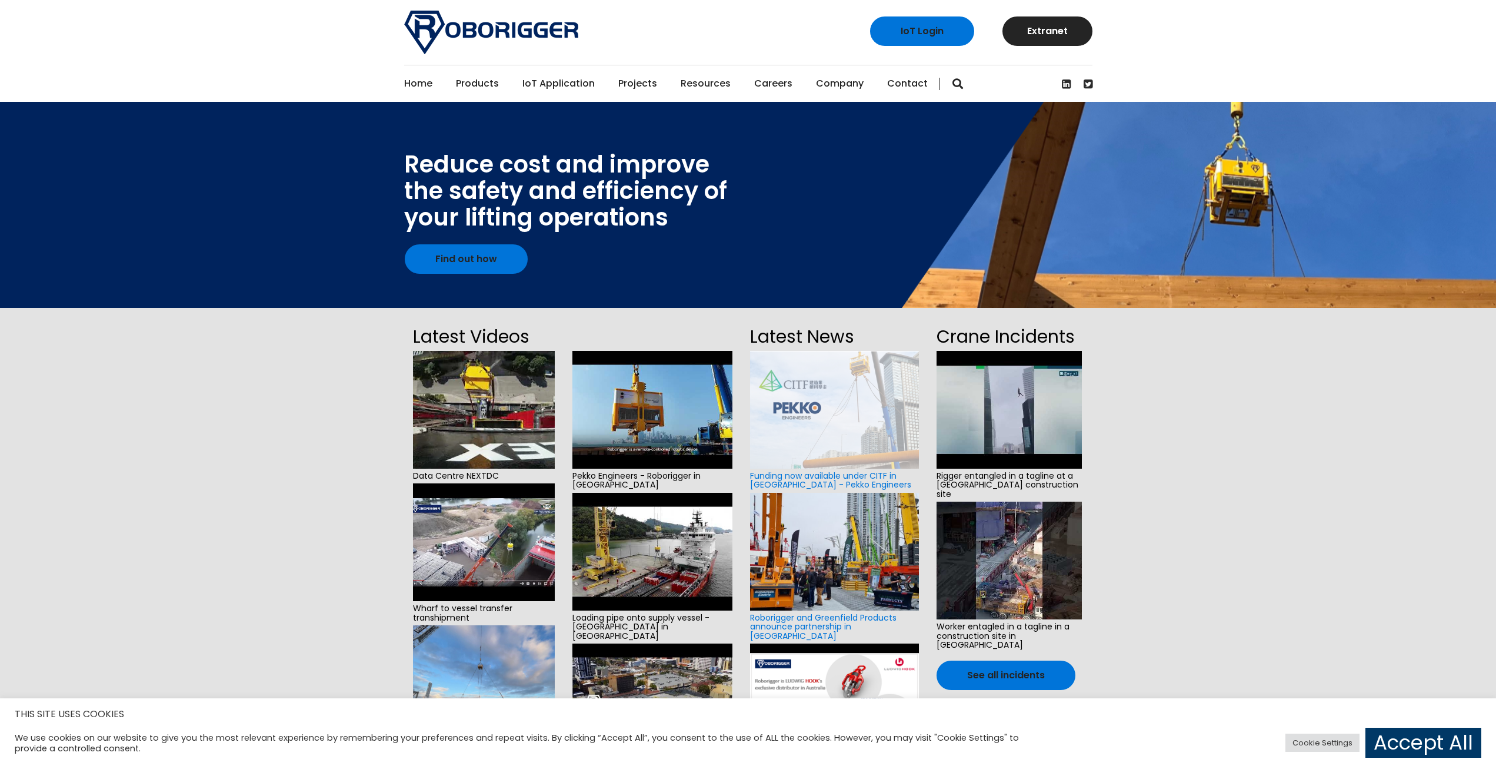
click at [430, 81] on link "Home" at bounding box center [418, 83] width 28 height 36
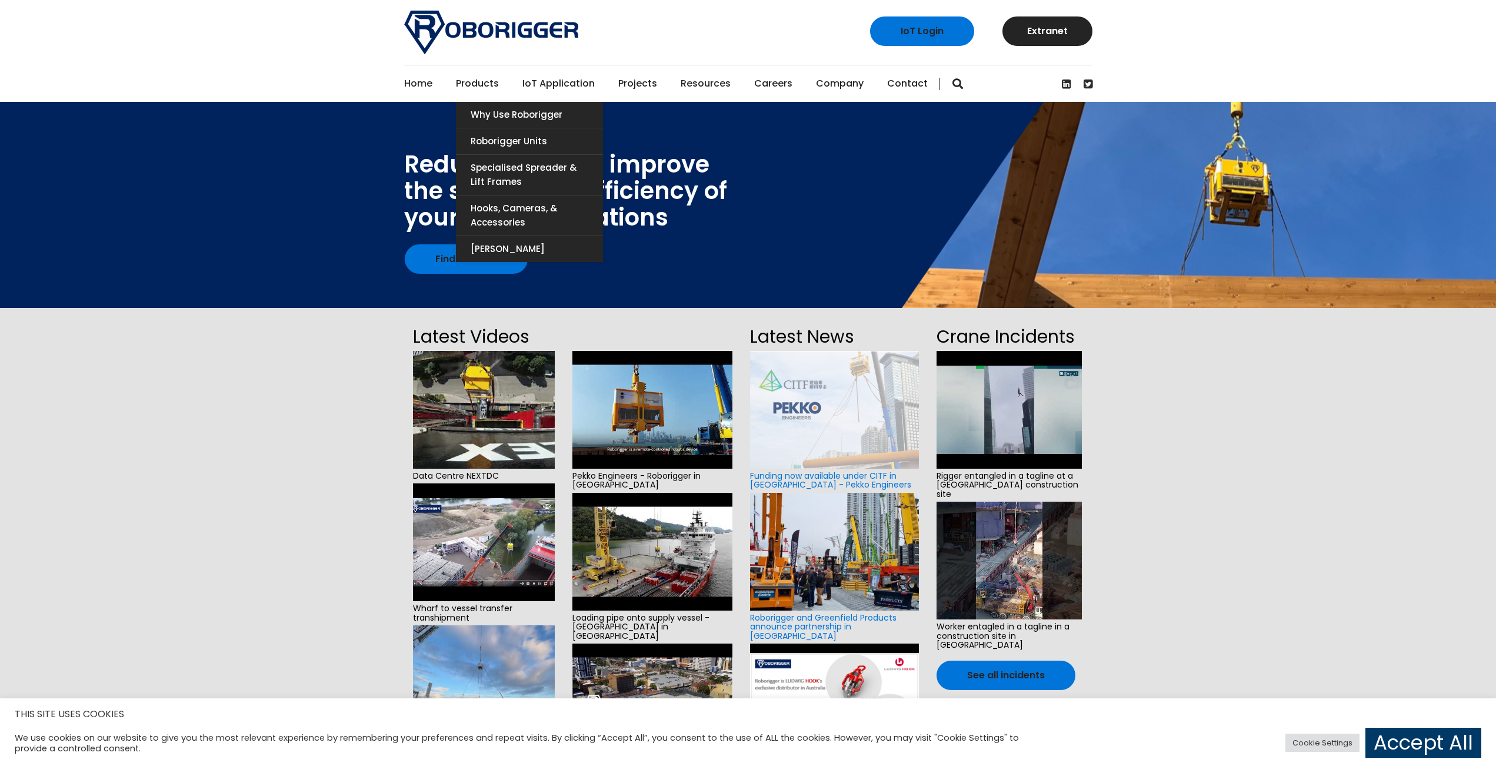
click at [474, 78] on link "Products" at bounding box center [477, 83] width 43 height 36
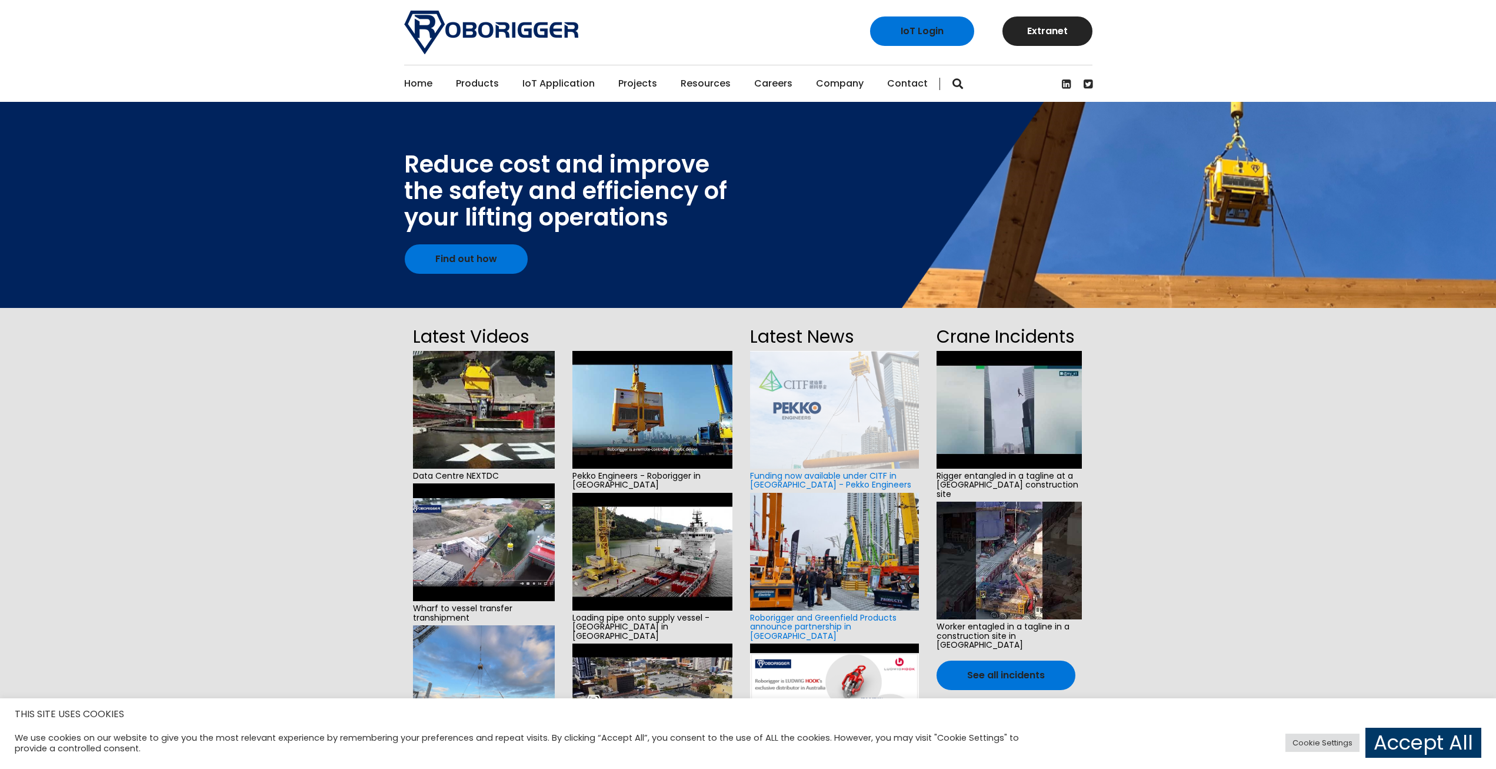
click at [430, 86] on link "Home" at bounding box center [418, 83] width 28 height 36
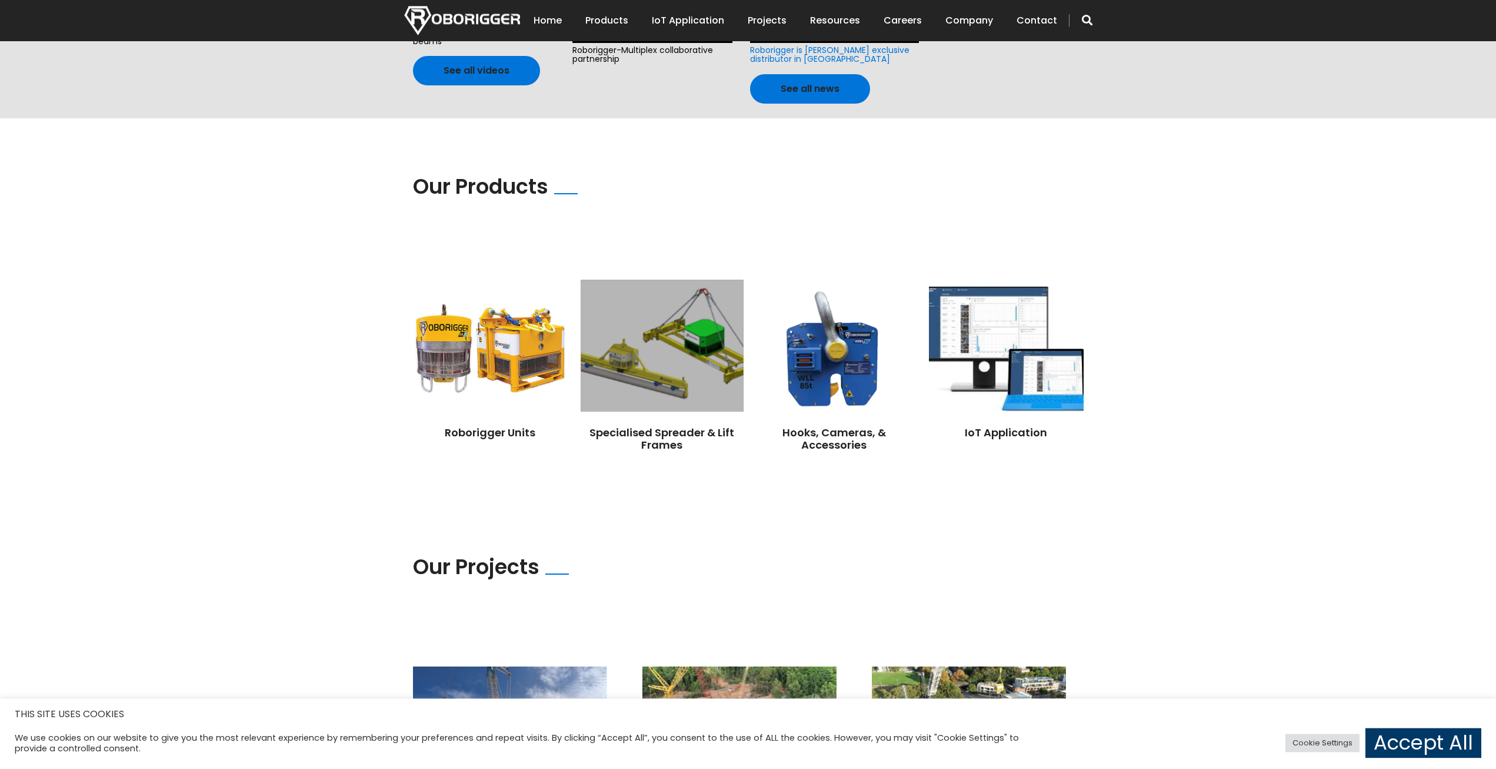
scroll to position [720, 0]
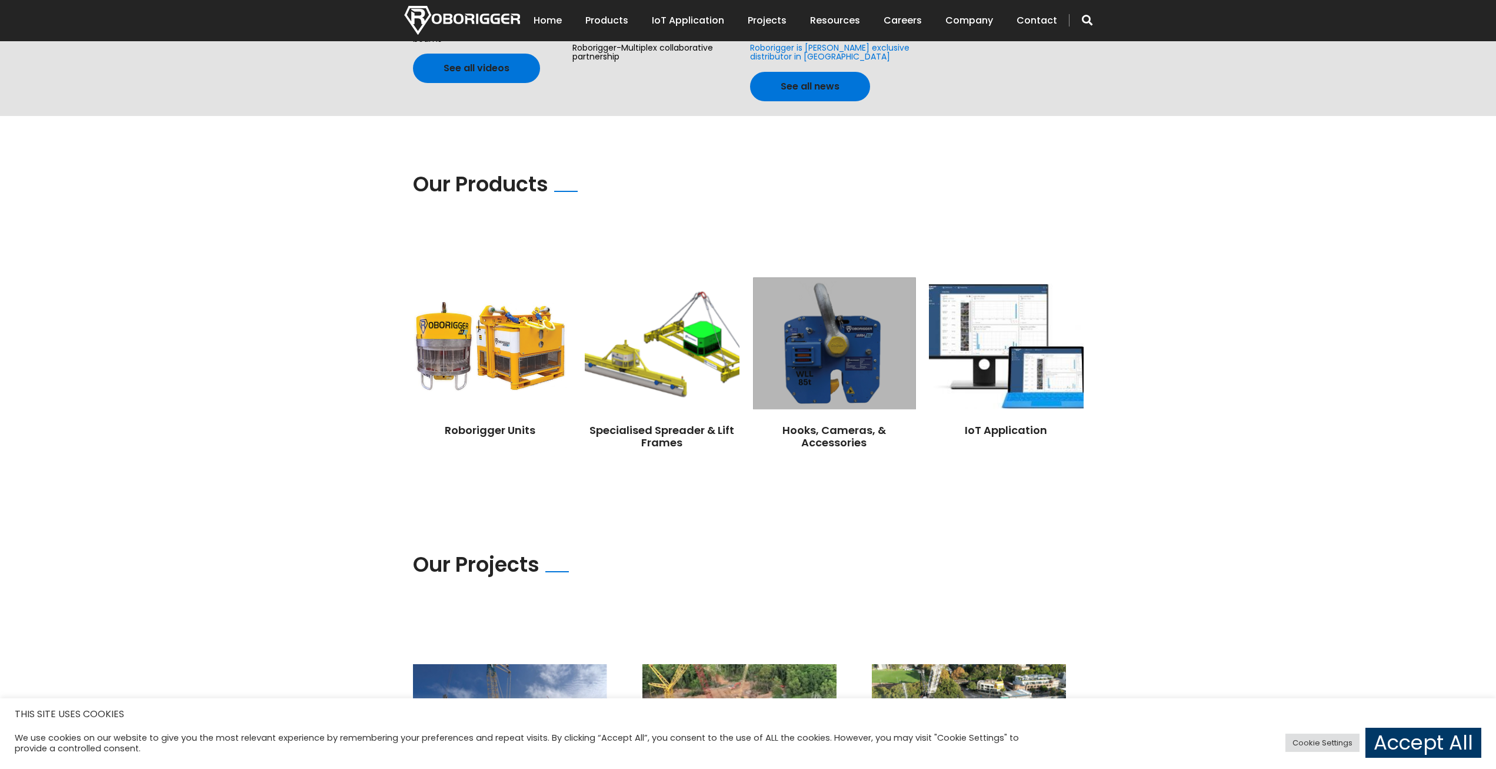
click at [880, 346] on img at bounding box center [834, 343] width 162 height 132
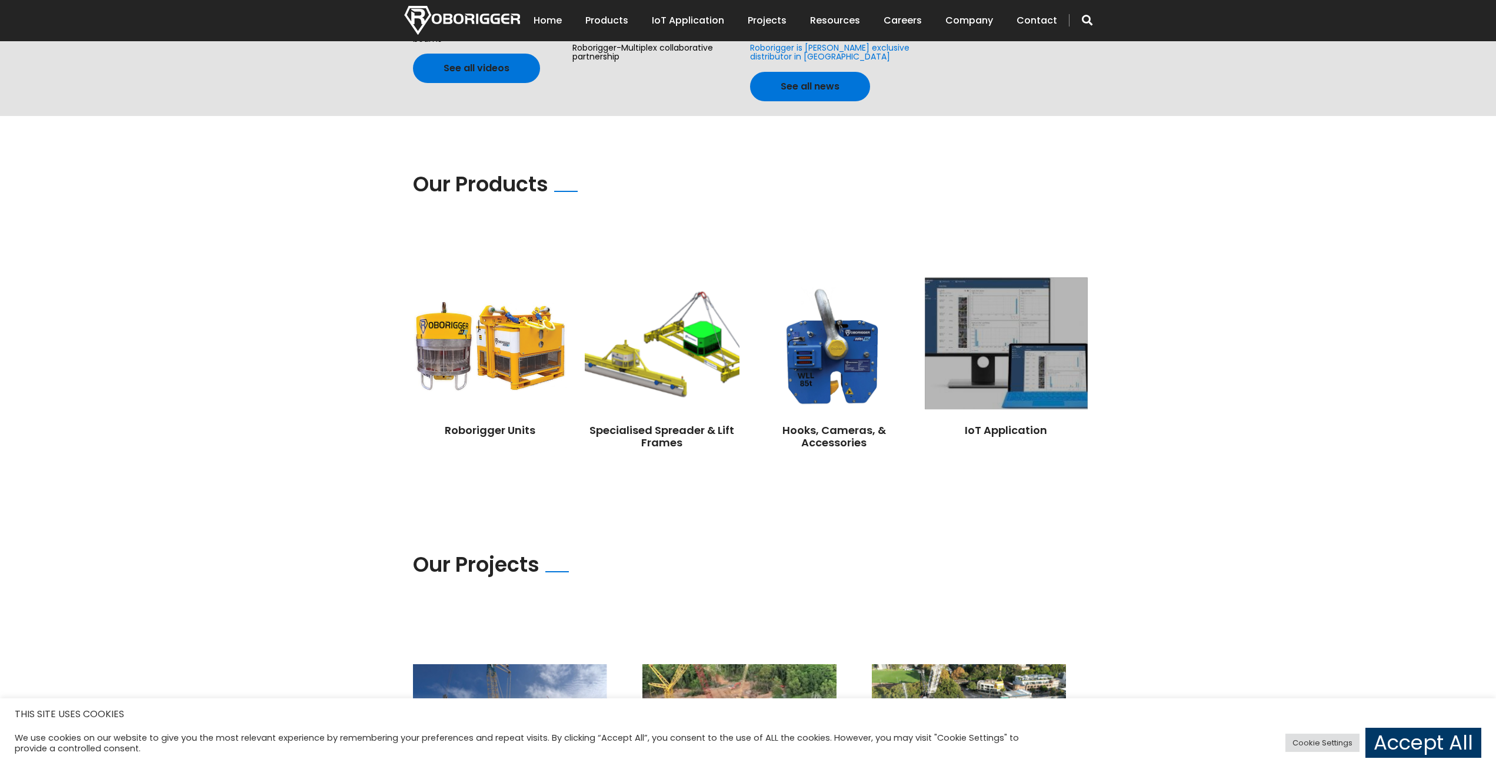
click at [942, 352] on img at bounding box center [1006, 343] width 162 height 132
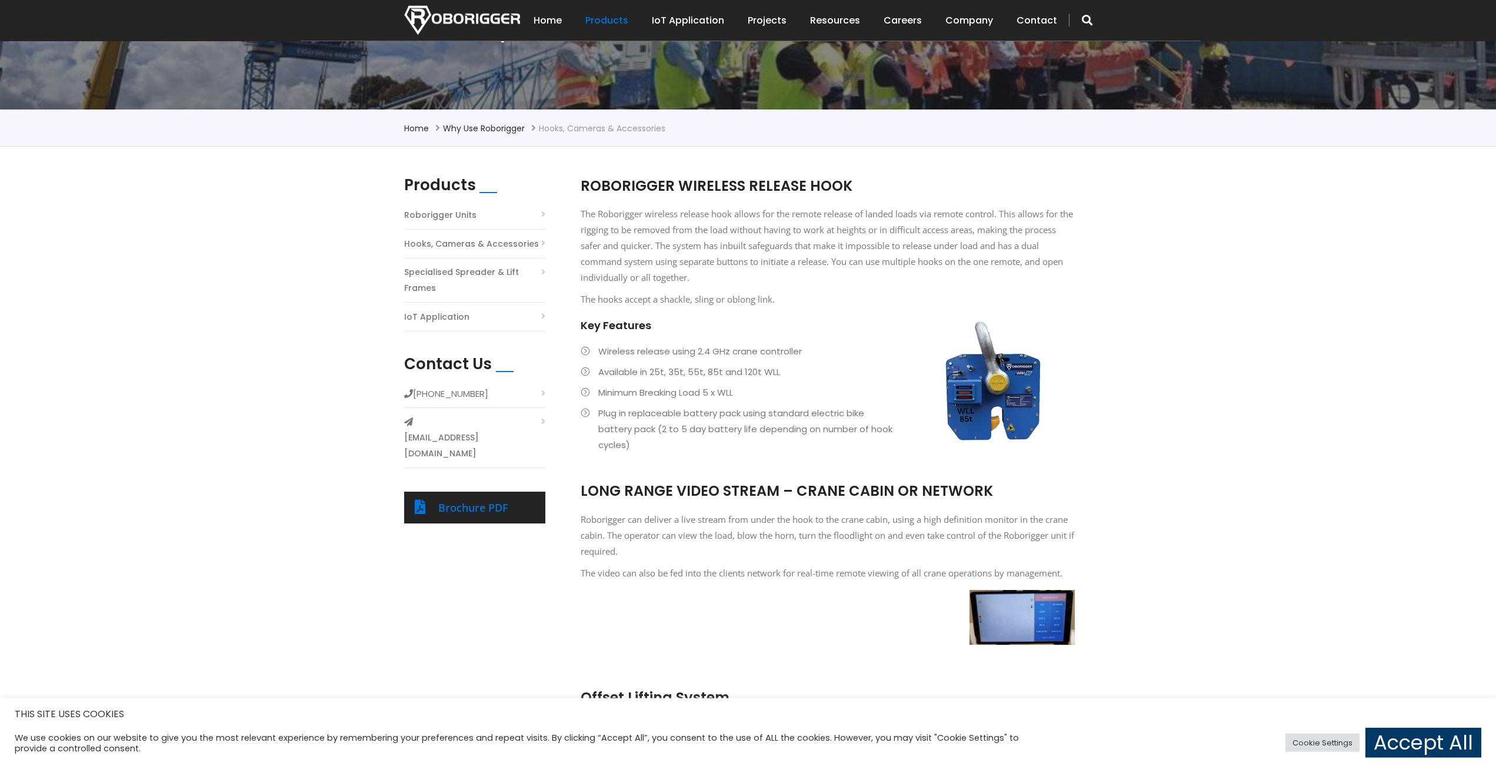
scroll to position [160, 0]
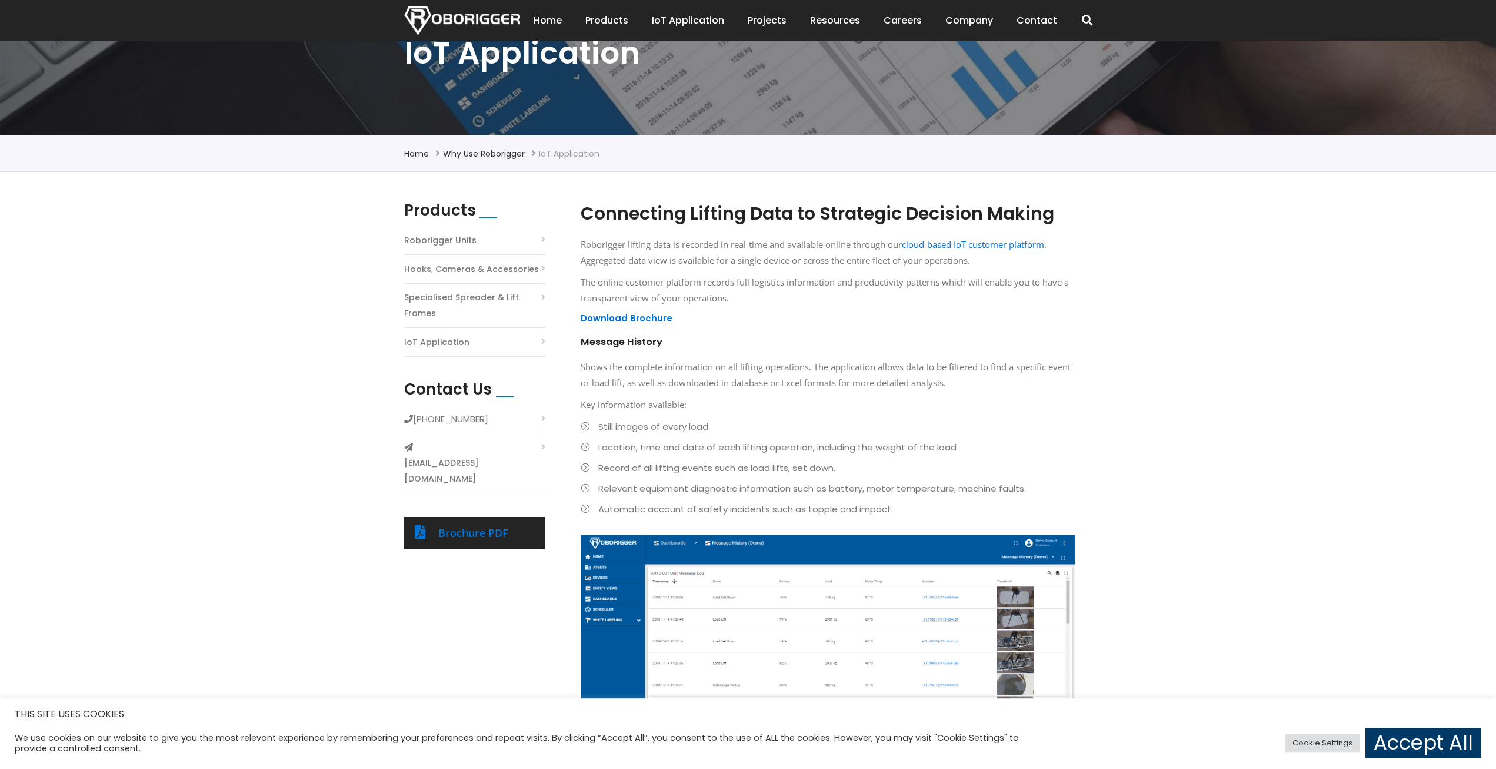
scroll to position [160, 0]
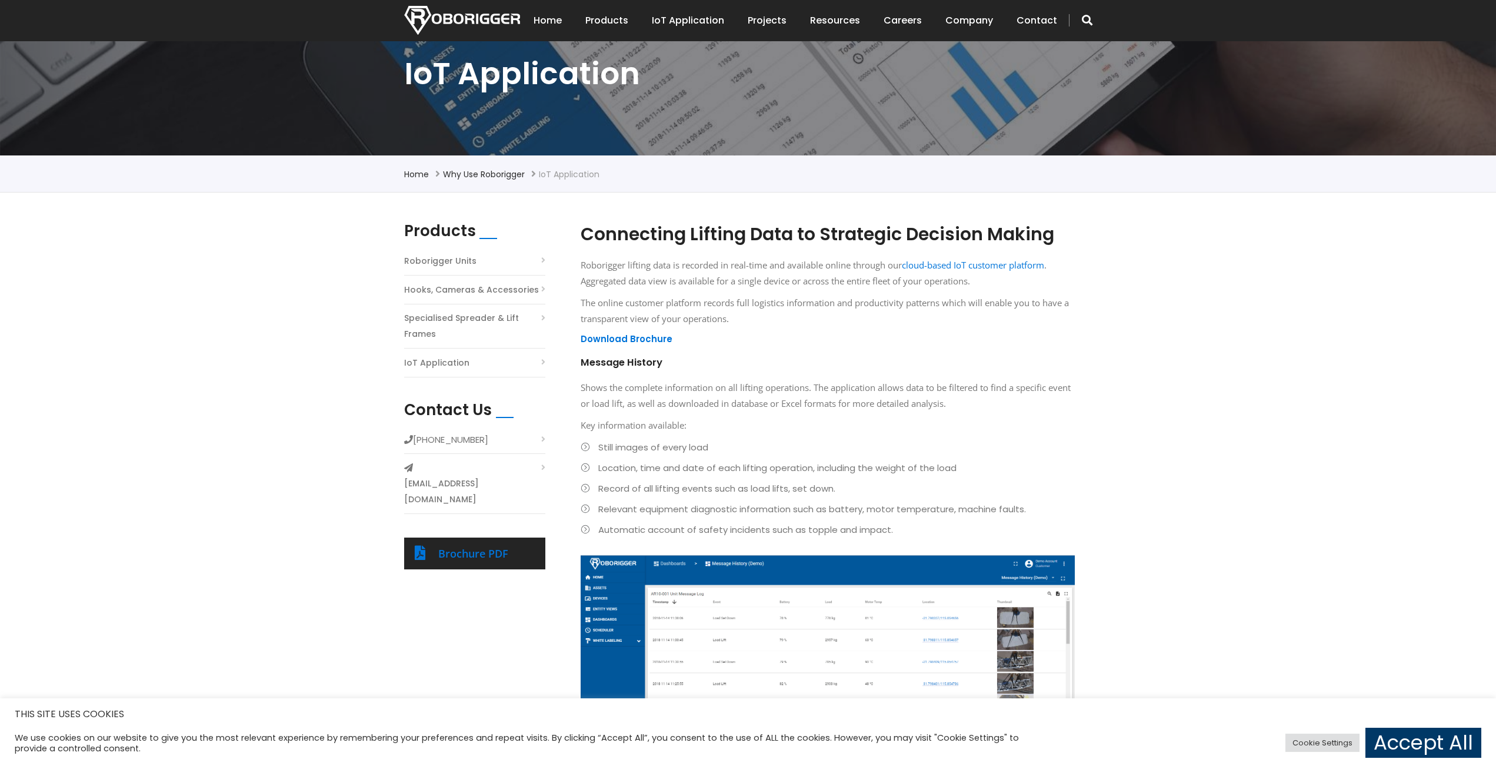
click at [460, 260] on link "Roborigger Units" at bounding box center [440, 261] width 72 height 16
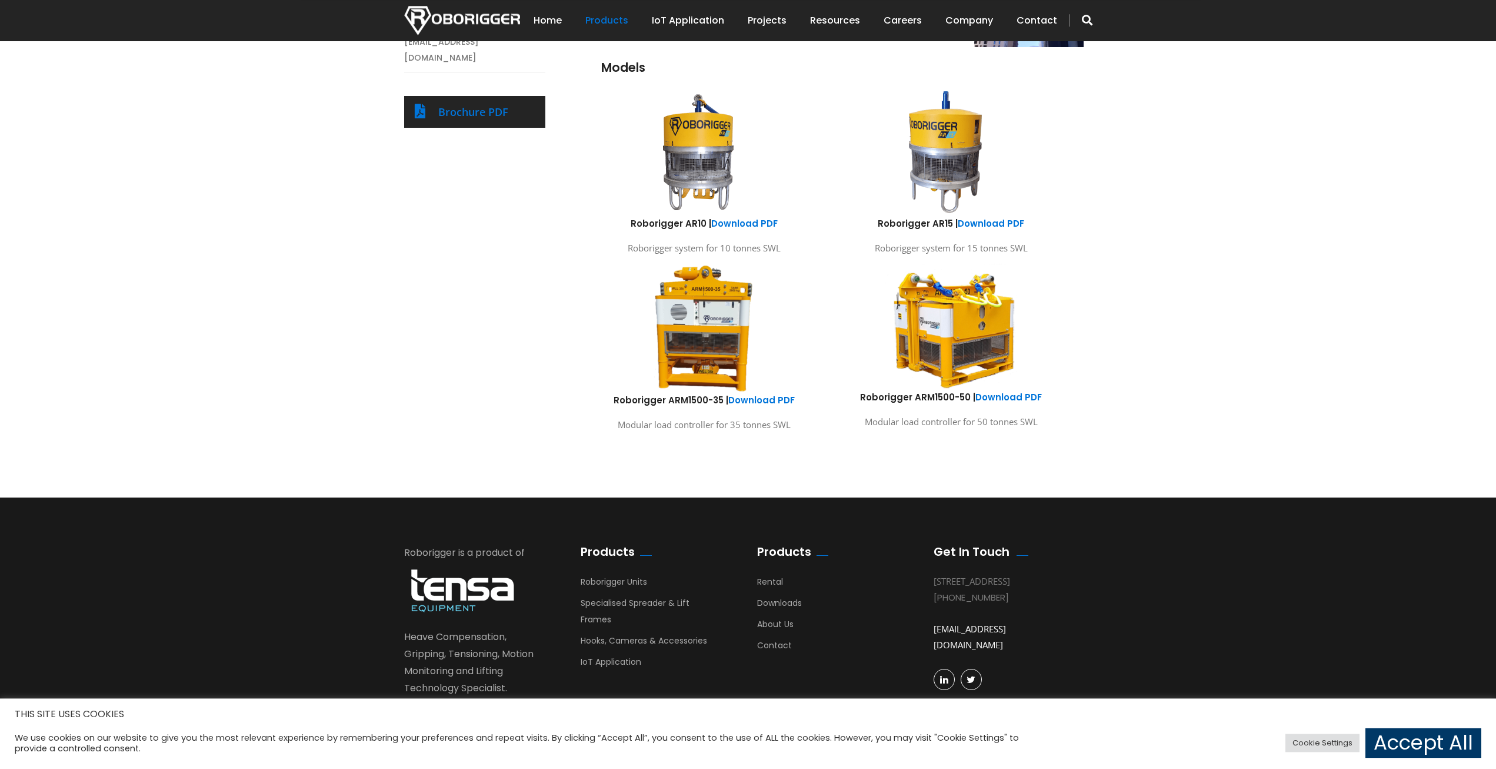
scroll to position [624, 0]
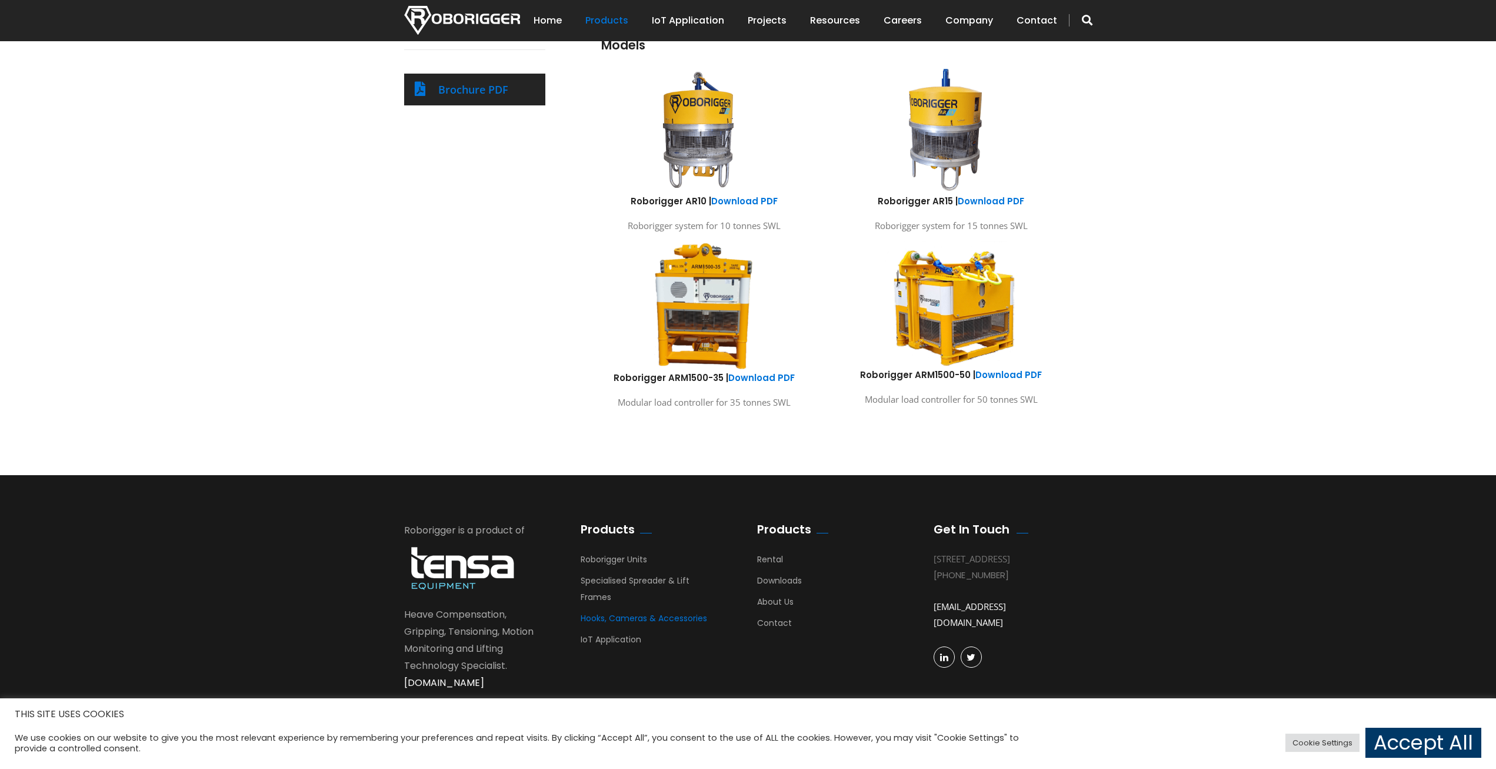
click at [658, 612] on link "Hooks, Cameras & Accessories" at bounding box center [644, 621] width 127 height 18
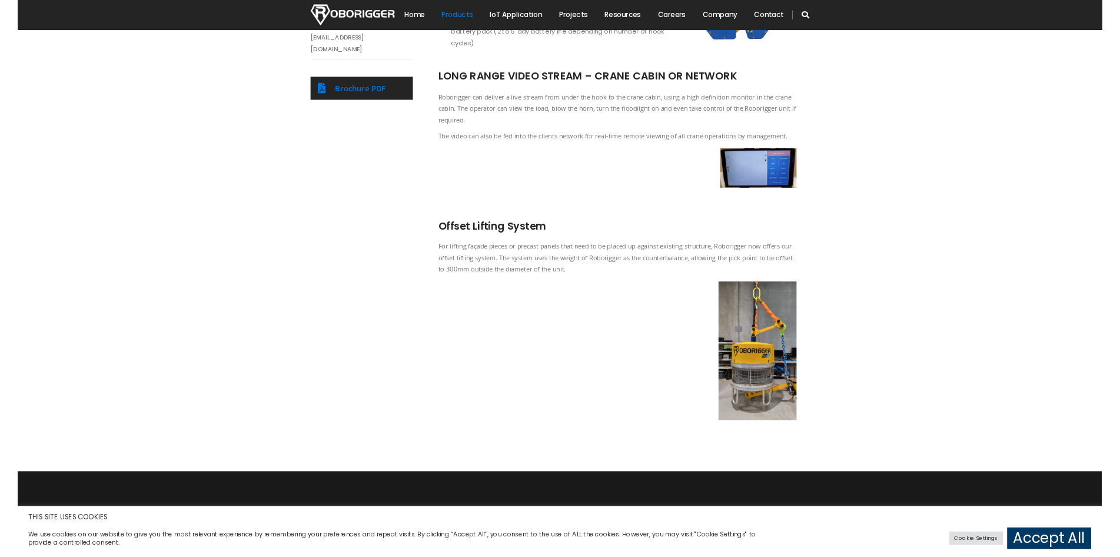
scroll to position [480, 0]
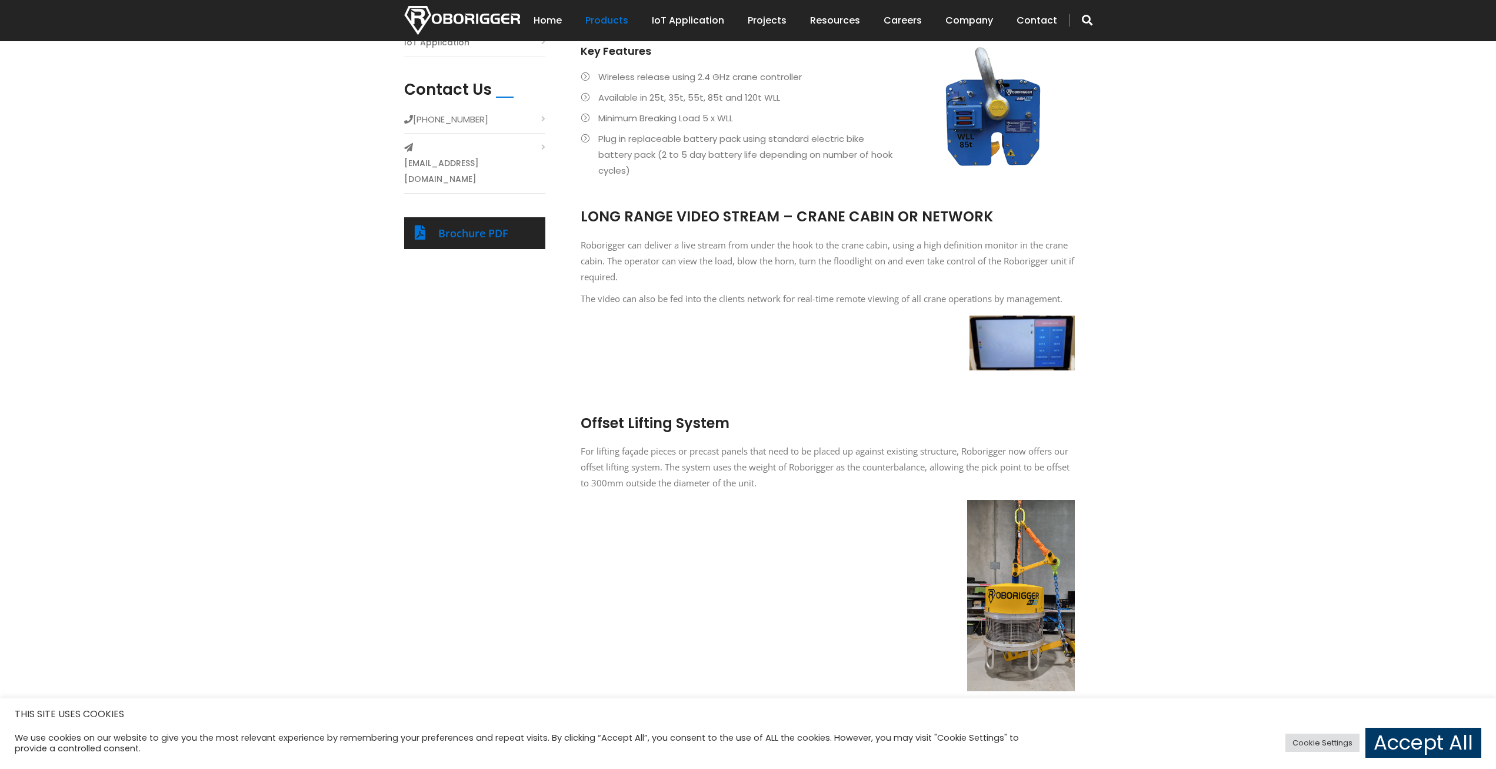
click at [1010, 614] on img at bounding box center [1021, 595] width 108 height 191
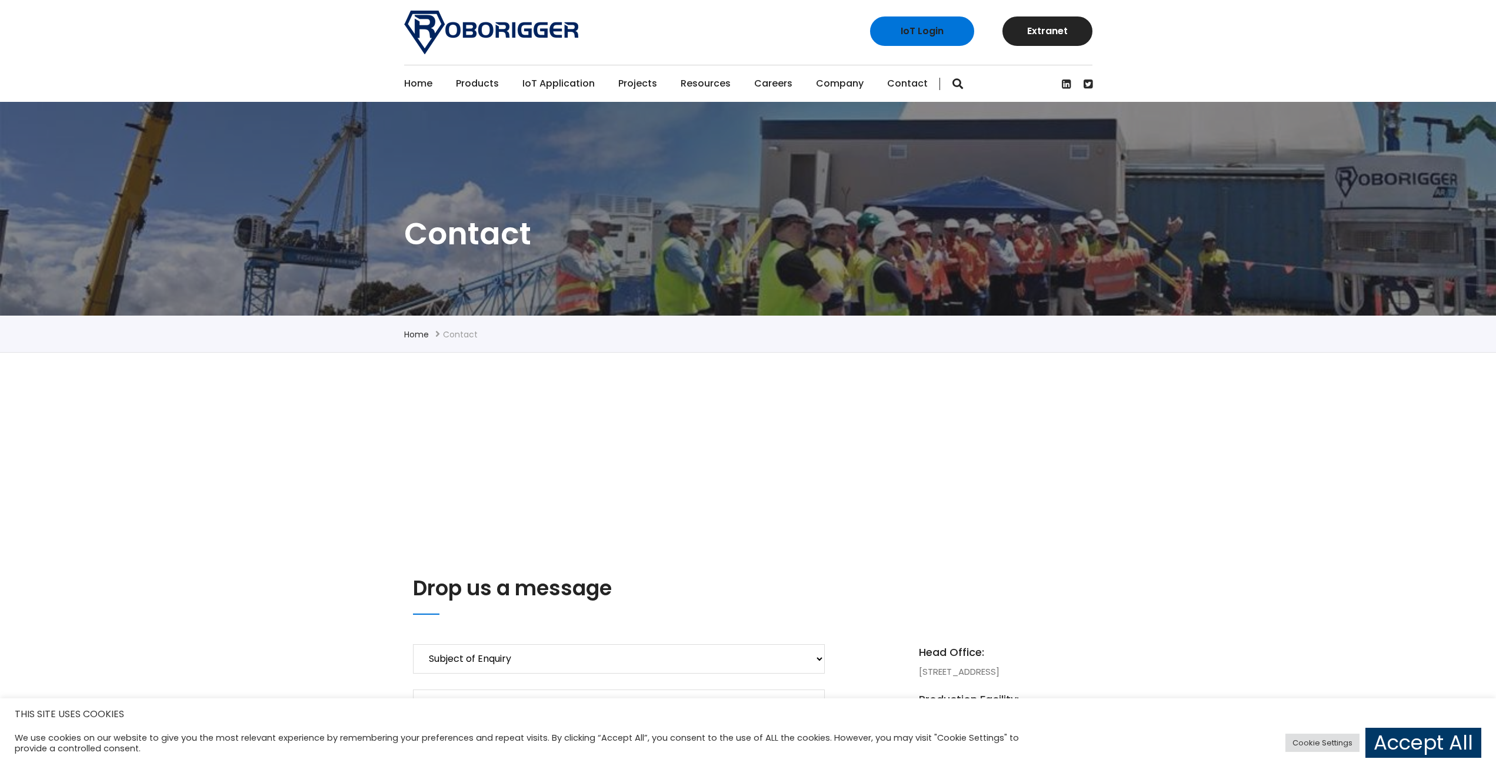
scroll to position [400, 0]
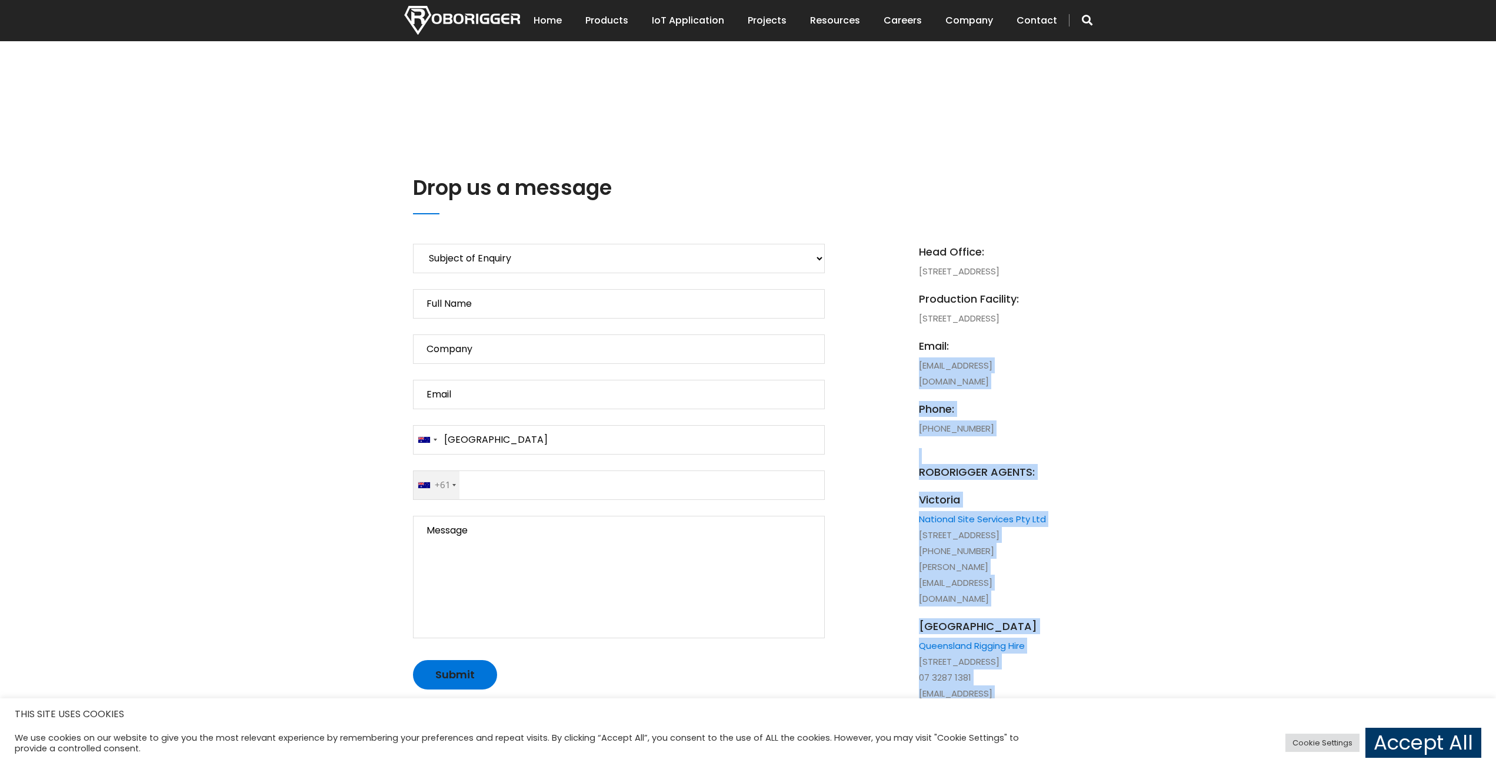
drag, startPoint x: 1076, startPoint y: 416, endPoint x: 918, endPoint y: 421, distance: 158.4
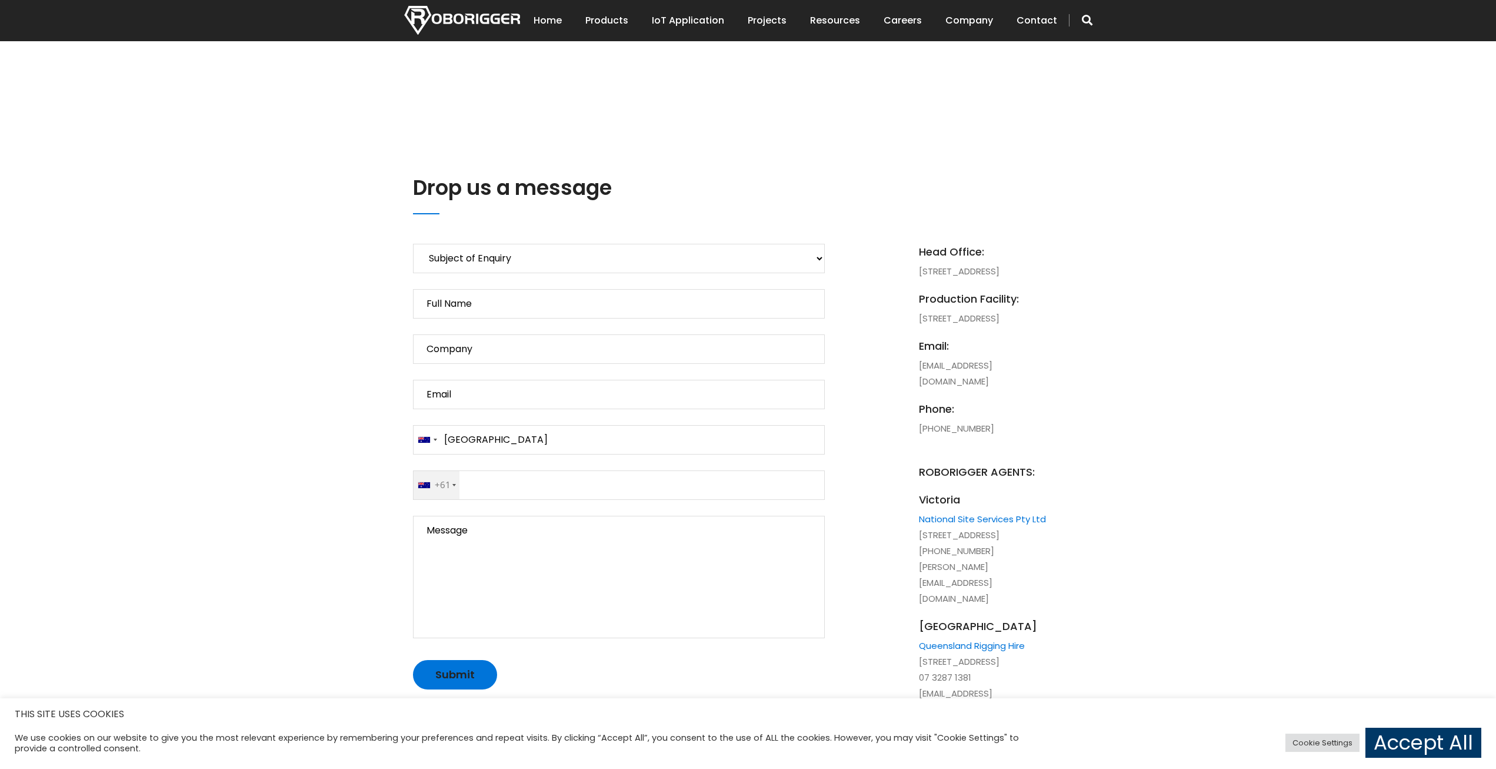
drag, startPoint x: 911, startPoint y: 416, endPoint x: 1069, endPoint y: 411, distance: 158.4
copy li "[EMAIL_ADDRESS][DOMAIN_NAME]"
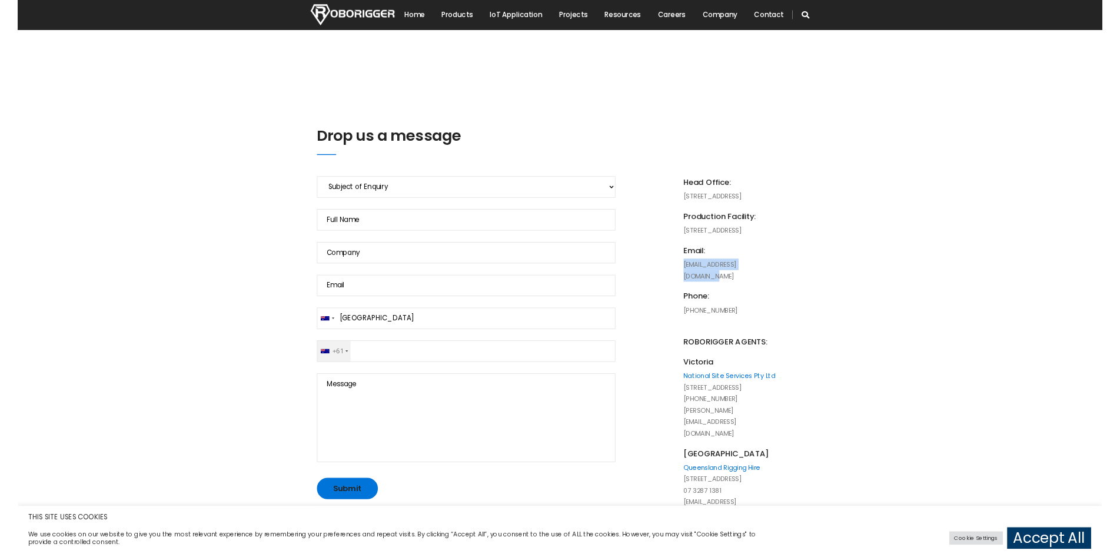
scroll to position [372, 0]
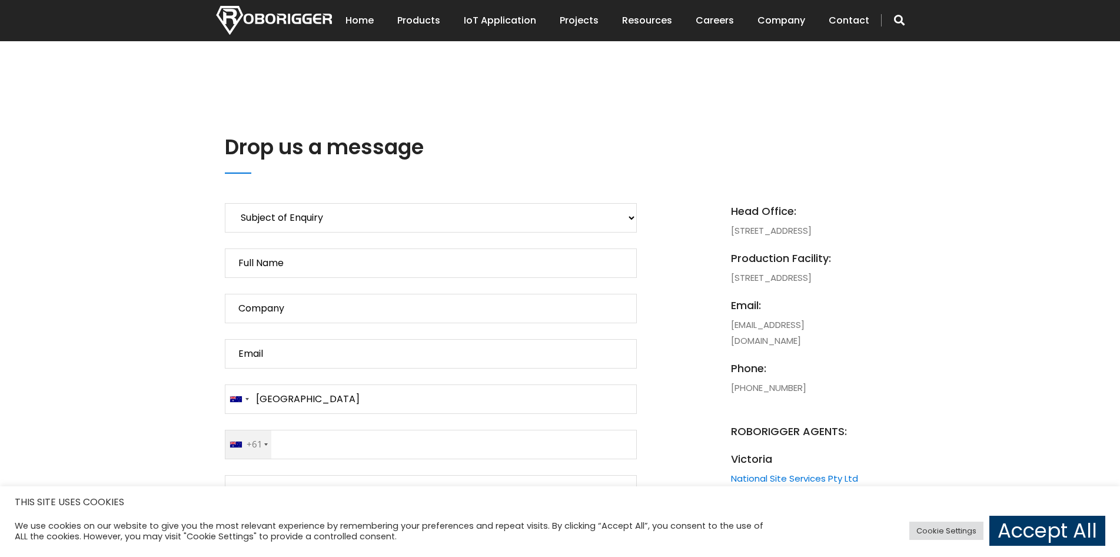
scroll to position [480, 0]
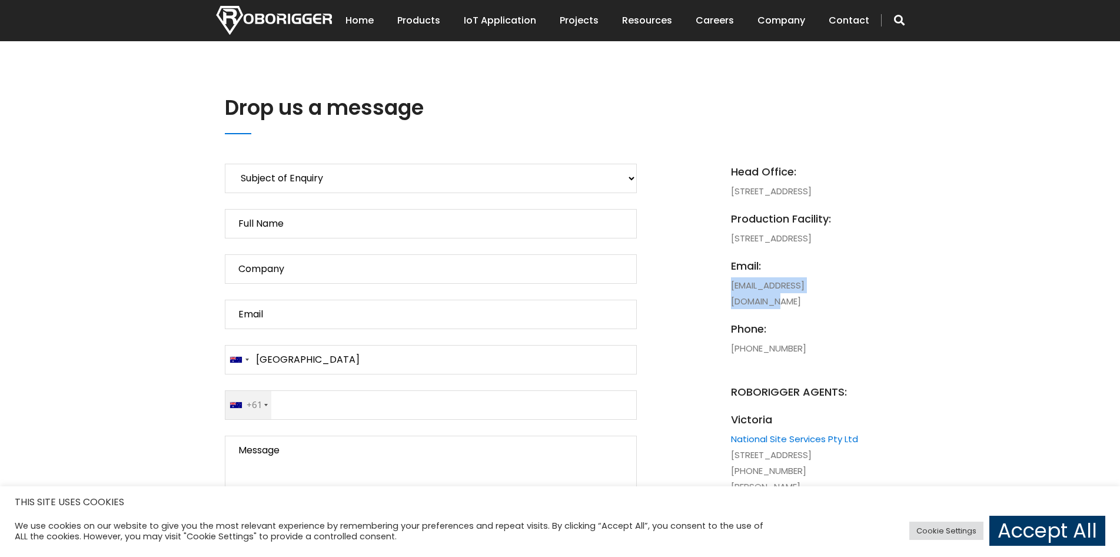
drag, startPoint x: 865, startPoint y: 332, endPoint x: 728, endPoint y: 330, distance: 137.1
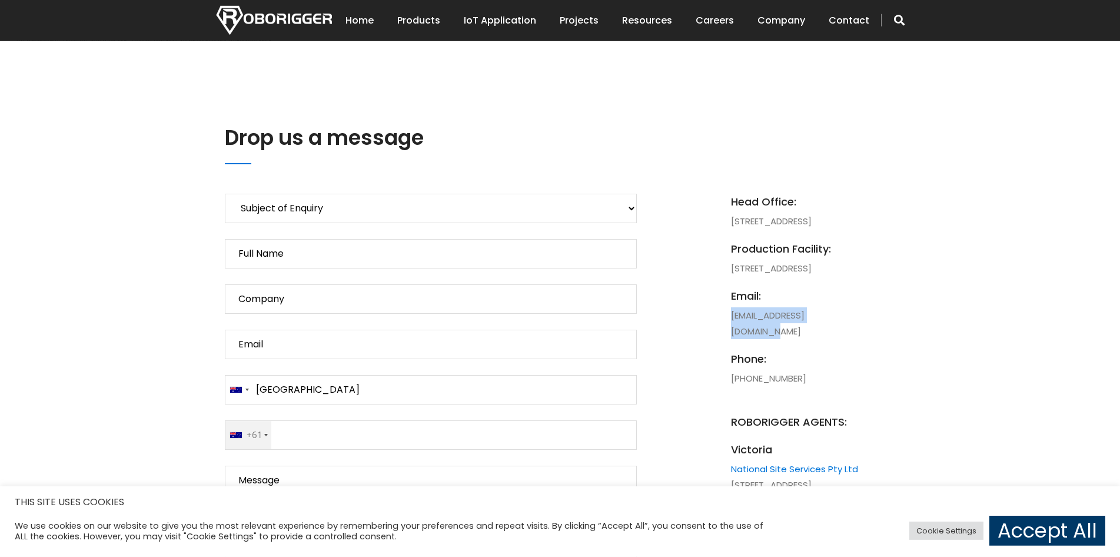
scroll to position [400, 0]
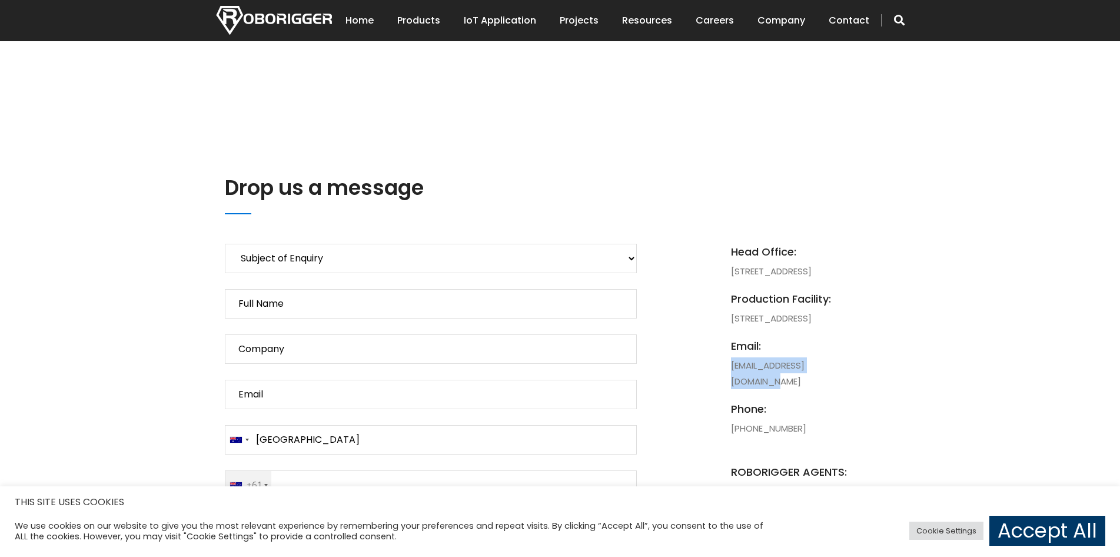
copy li "[EMAIL_ADDRESS][DOMAIN_NAME]"
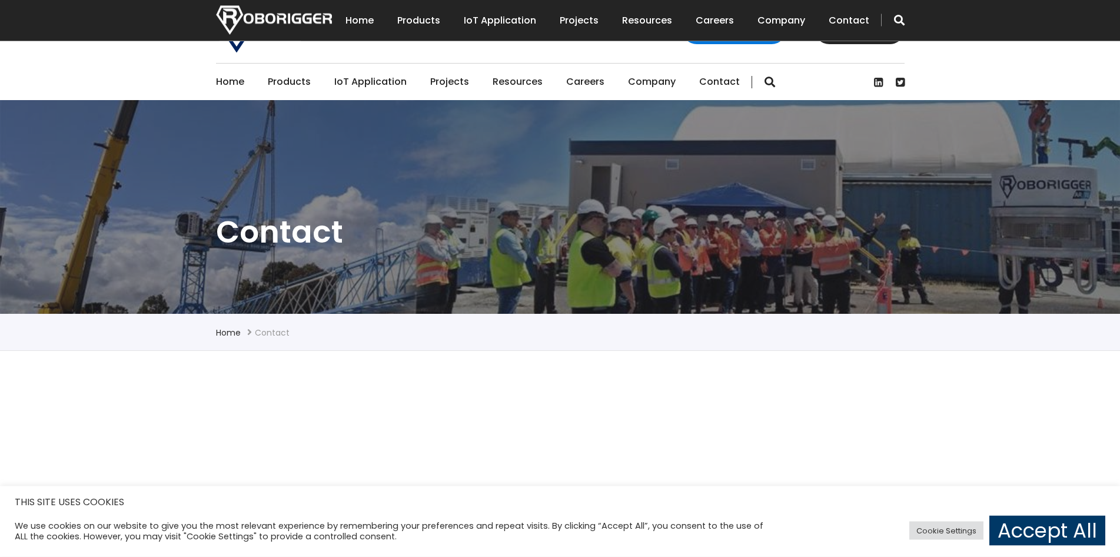
scroll to position [0, 0]
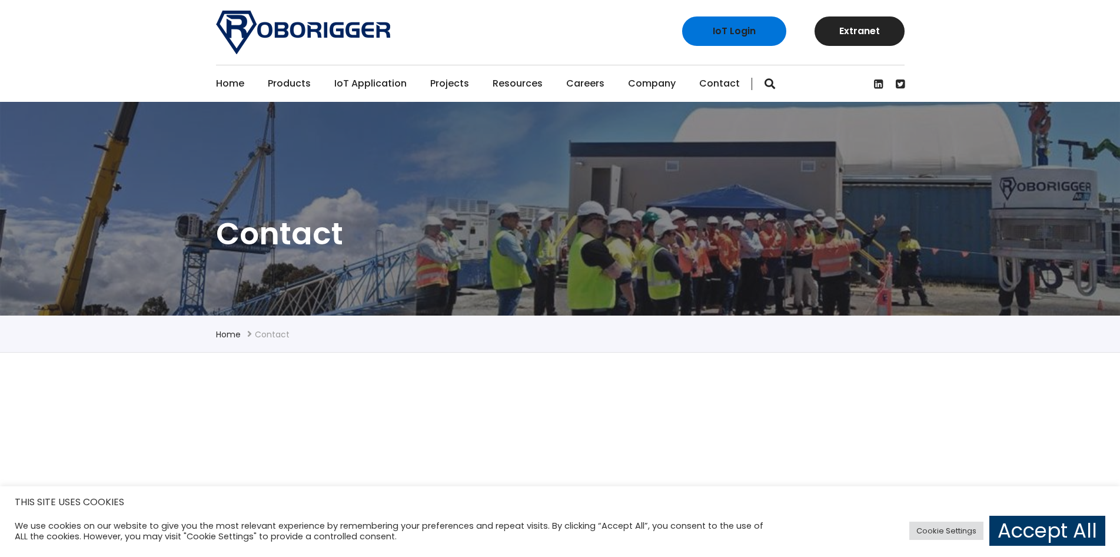
click at [444, 84] on link "Projects" at bounding box center [449, 83] width 39 height 36
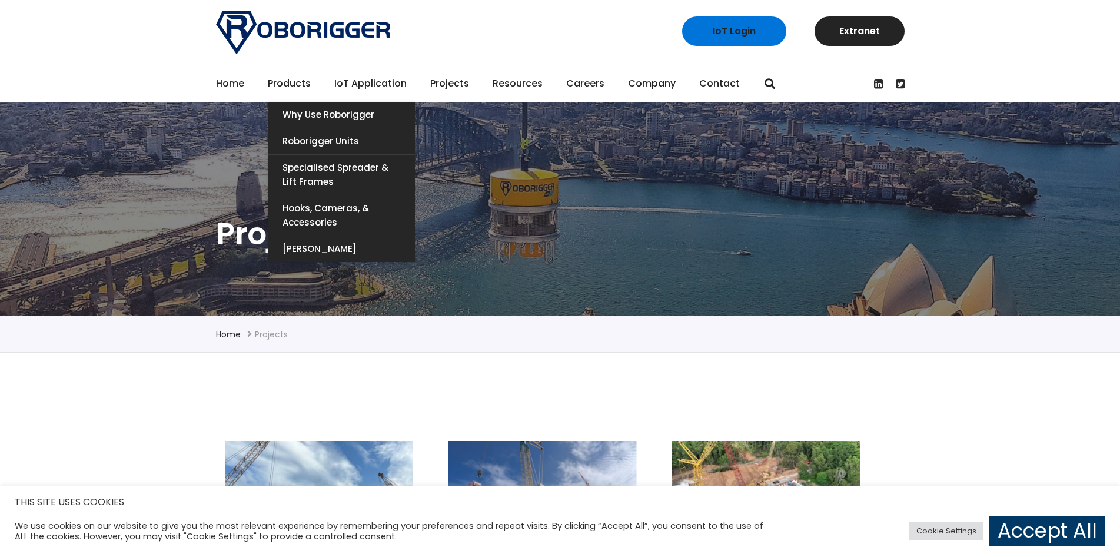
click at [306, 82] on link "Products" at bounding box center [289, 83] width 43 height 36
click at [320, 137] on link "Roborigger Units" at bounding box center [341, 141] width 147 height 26
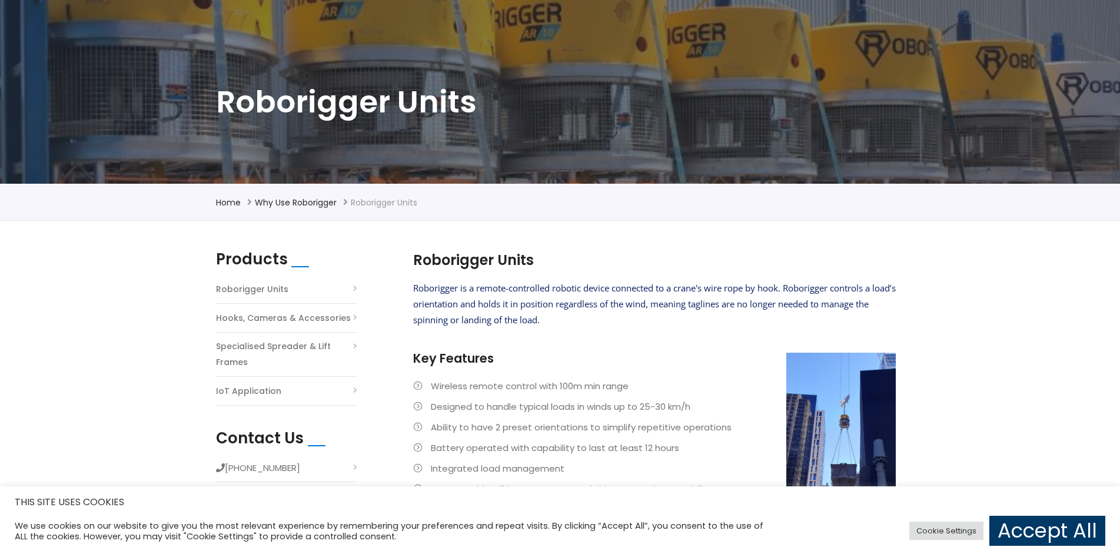
scroll to position [80, 0]
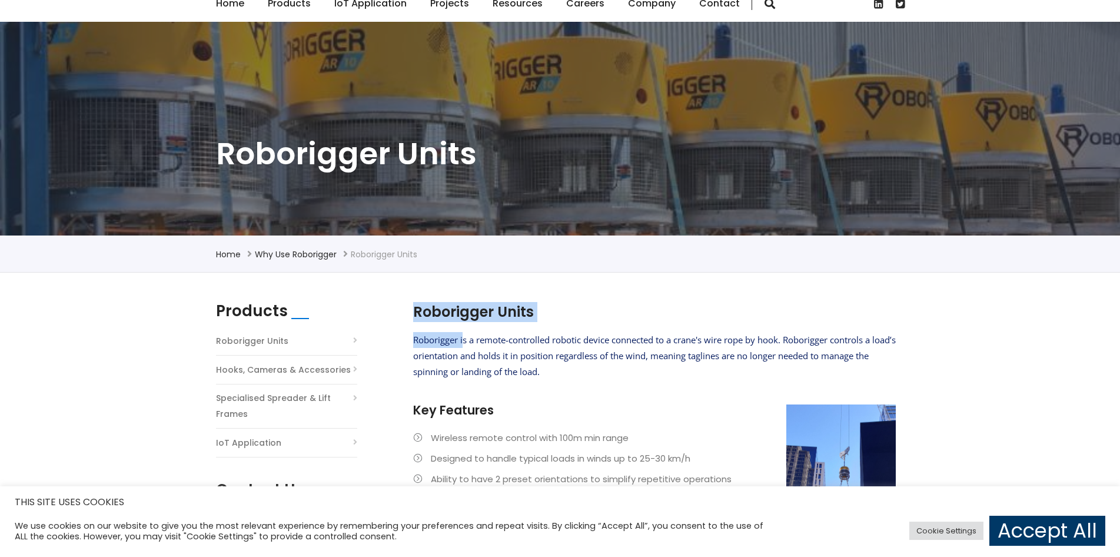
drag, startPoint x: 414, startPoint y: 341, endPoint x: 463, endPoint y: 345, distance: 49.0
click at [463, 345] on section "Roborigger Units Roborigger is a remote-controlled robotic device connected to …" at bounding box center [654, 455] width 494 height 307
click at [463, 345] on span "Roborigger is a remote-controlled robotic device connected to a crane's wire ro…" at bounding box center [654, 356] width 483 height 44
drag, startPoint x: 459, startPoint y: 344, endPoint x: 431, endPoint y: 342, distance: 27.7
click at [431, 342] on span "Roborigger is a remote-controlled robotic device connected to a crane's wire ro…" at bounding box center [654, 356] width 483 height 44
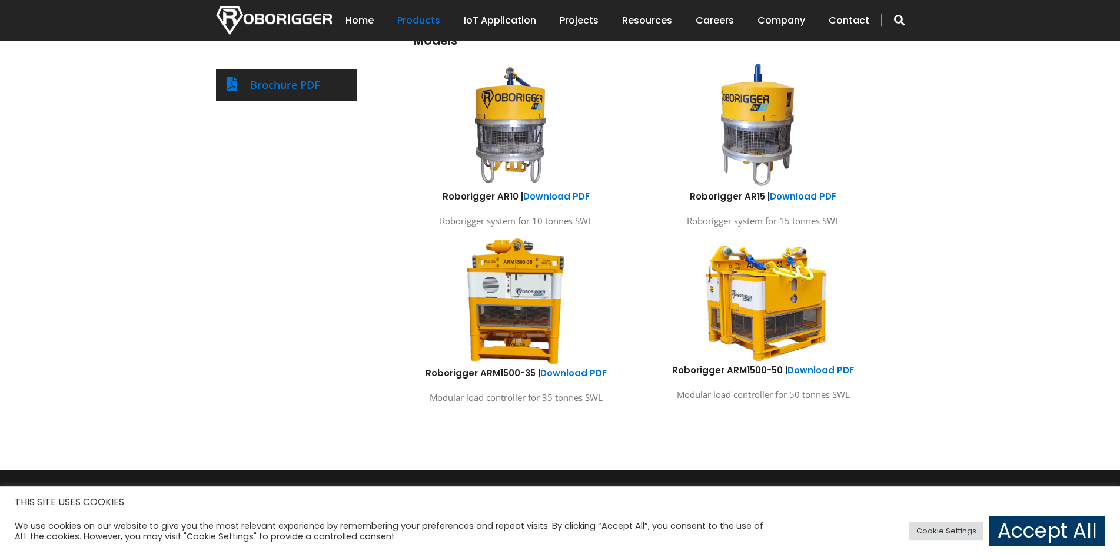
scroll to position [640, 0]
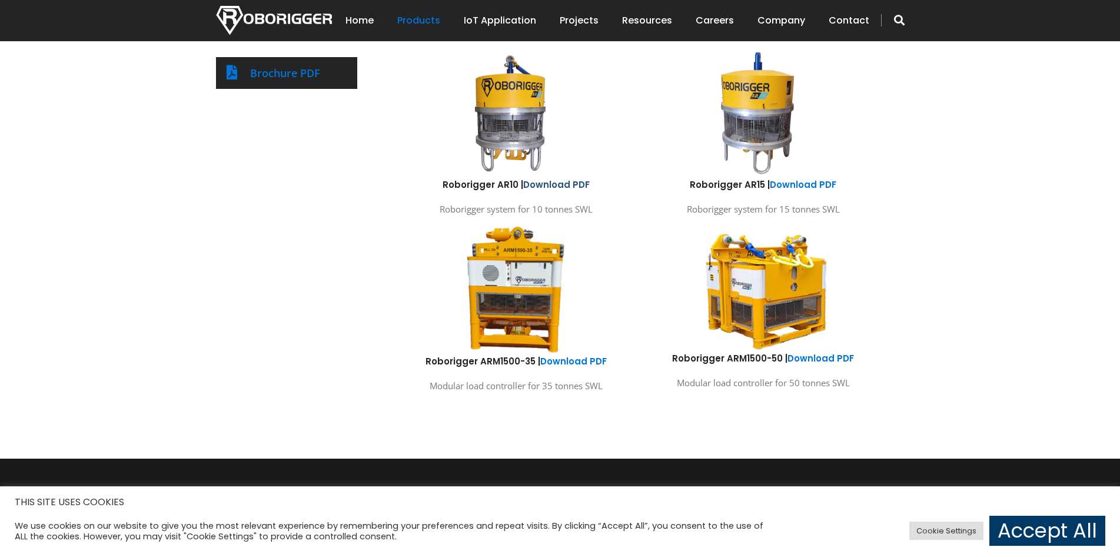
click at [567, 183] on link "Download PDF" at bounding box center [556, 184] width 66 height 12
